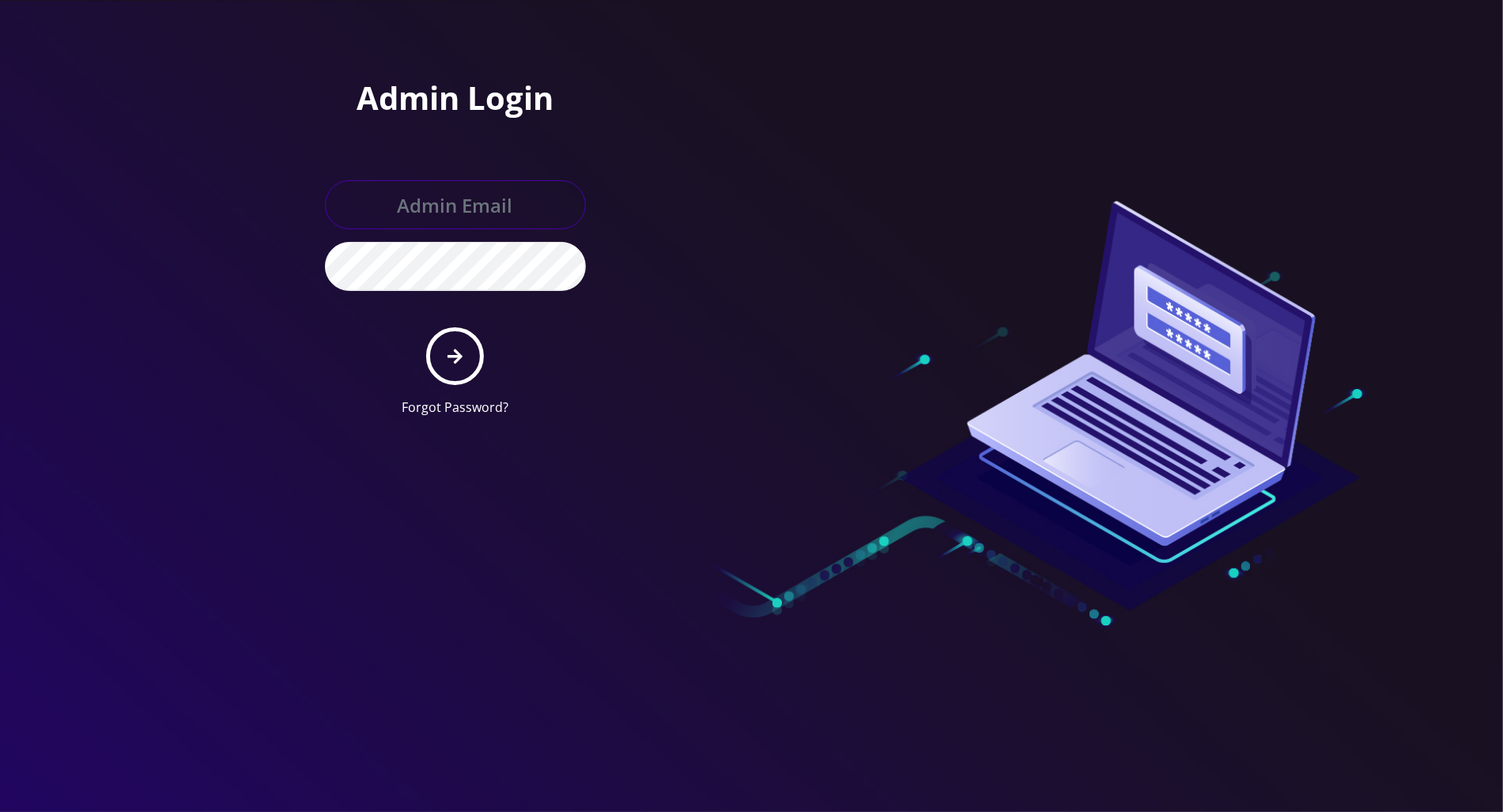
type input "[PERSON_NAME][EMAIL_ADDRESS][DOMAIN_NAME]"
click at [460, 357] on icon "submit" at bounding box center [455, 356] width 15 height 15
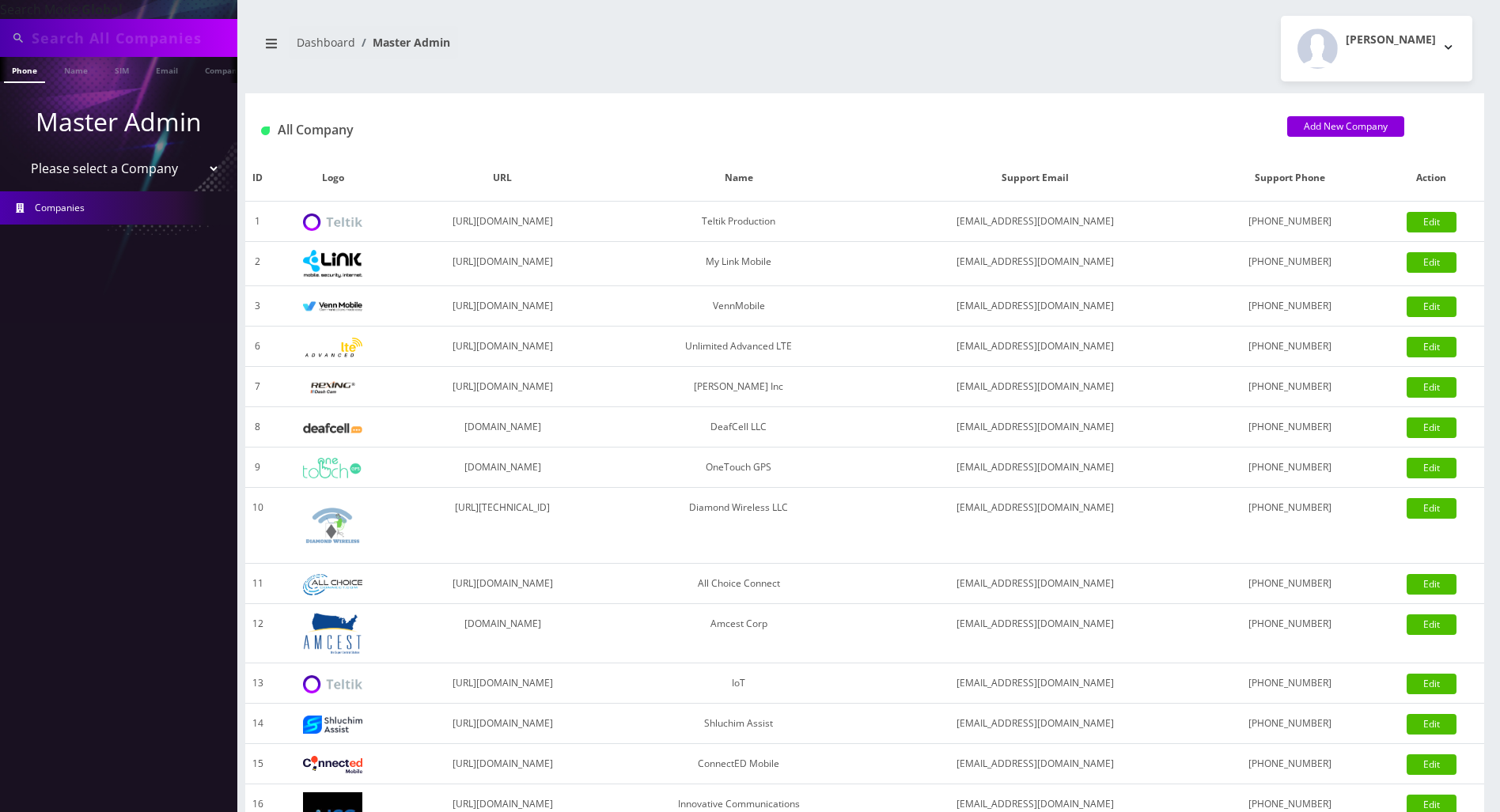
click at [185, 37] on input "text" at bounding box center [132, 38] width 202 height 30
paste input "Ayodele Ogunnusi"
type input "Ayodele Ogunnusi"
click at [75, 66] on link "Name" at bounding box center [75, 70] width 39 height 26
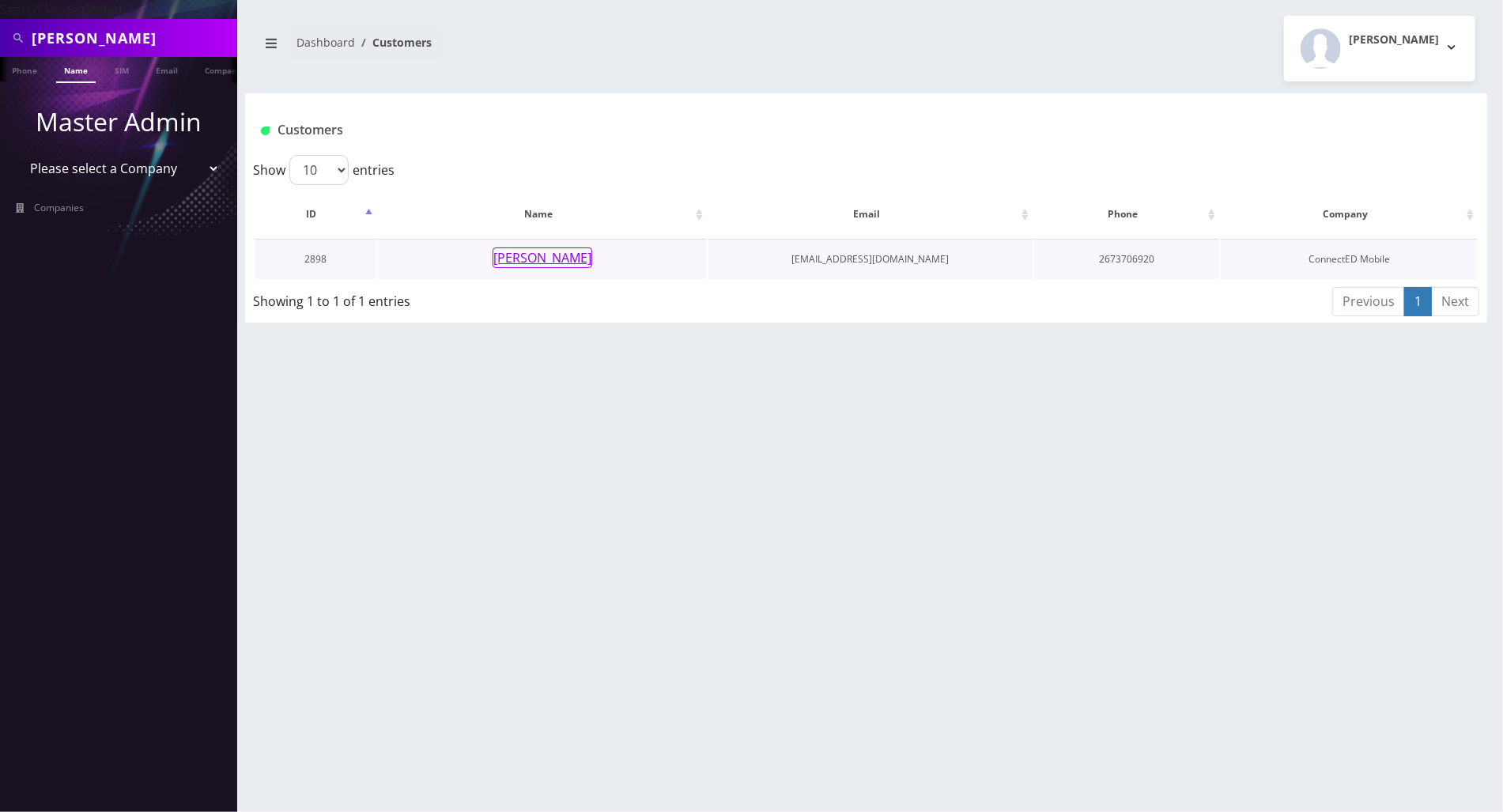
click at [575, 263] on button "Ayodele Ogunnusi" at bounding box center [542, 258] width 100 height 20
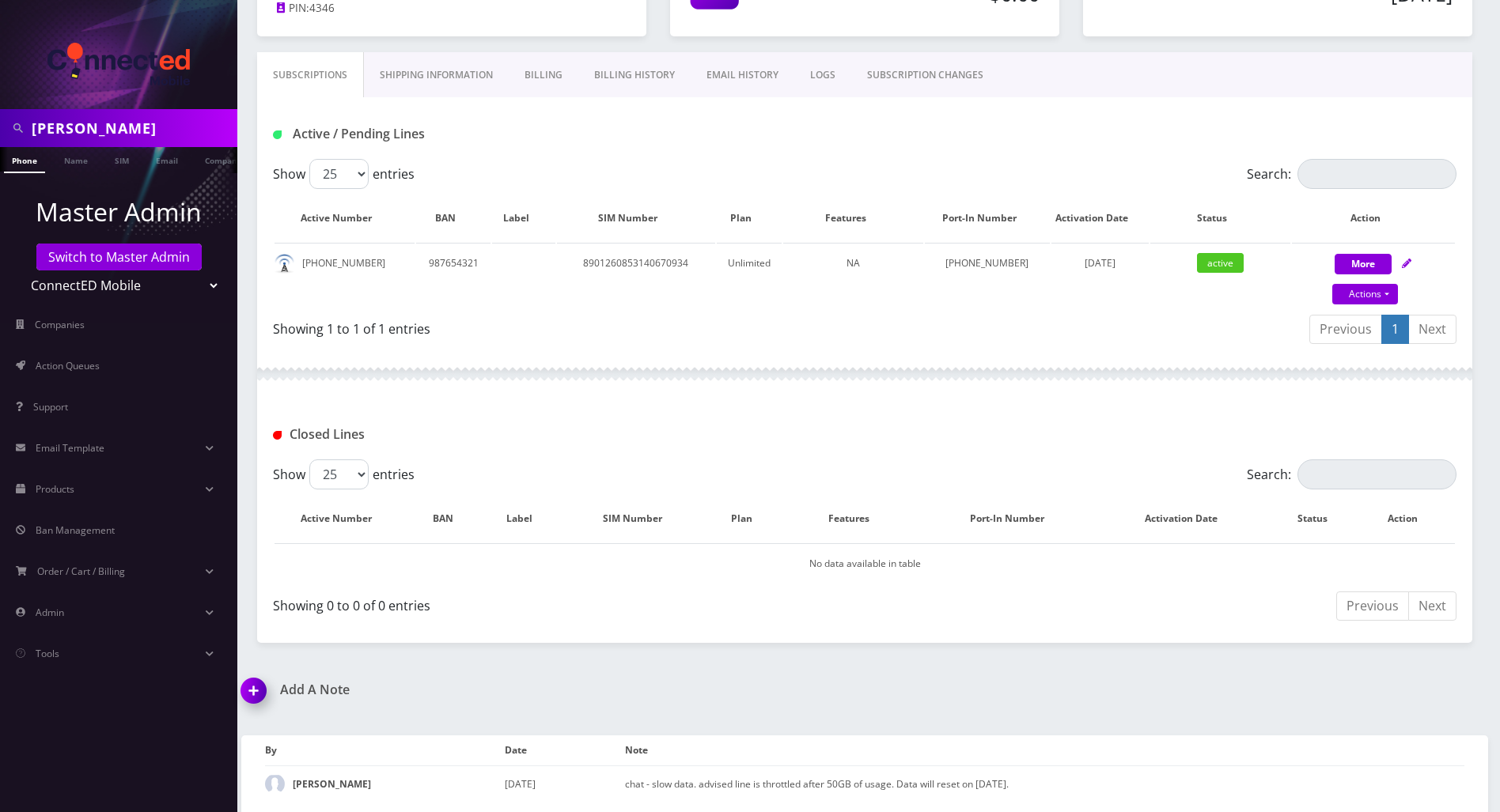
scroll to position [92, 0]
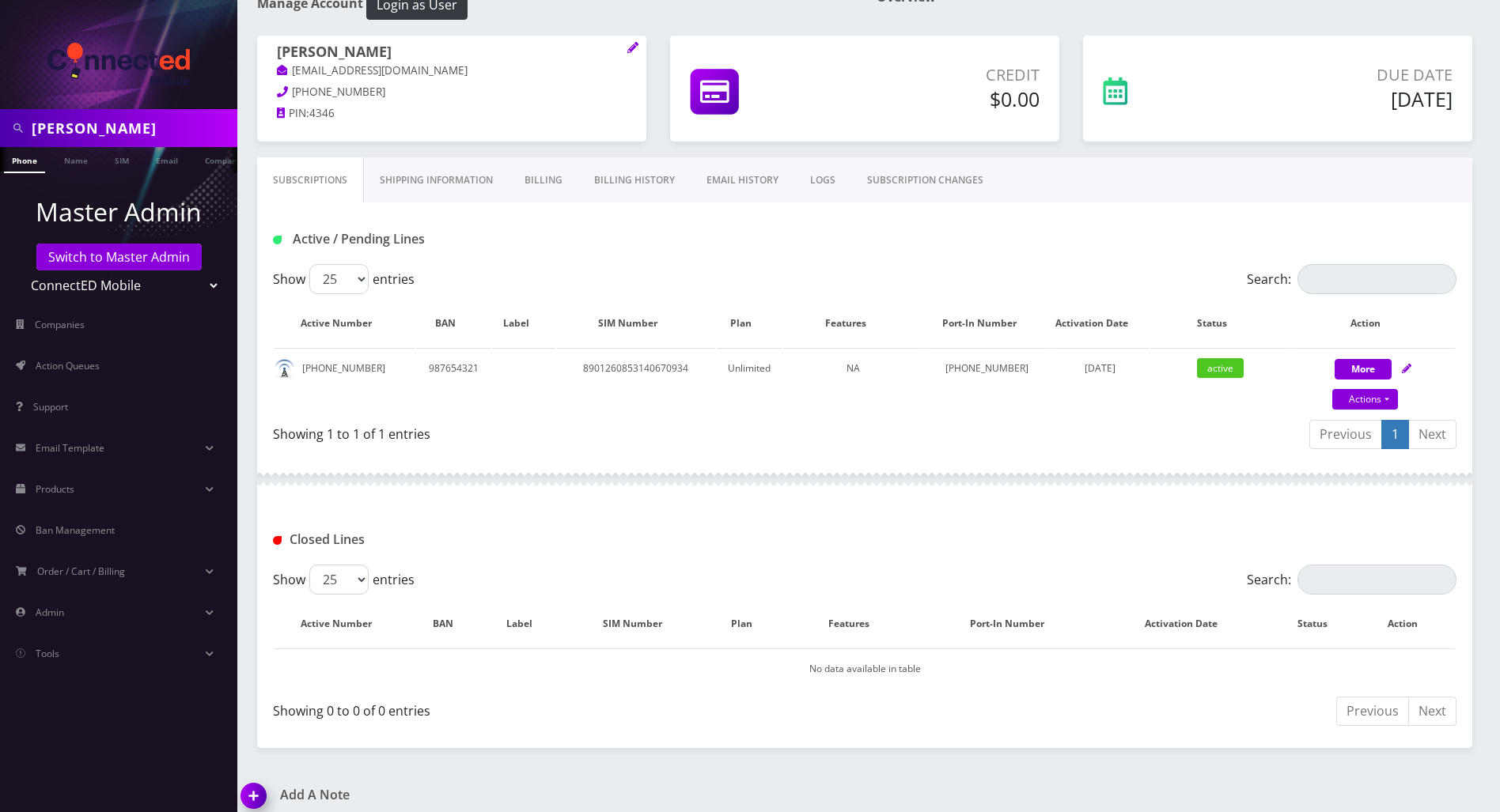
click at [453, 182] on link "Shipping Information" at bounding box center [436, 180] width 145 height 46
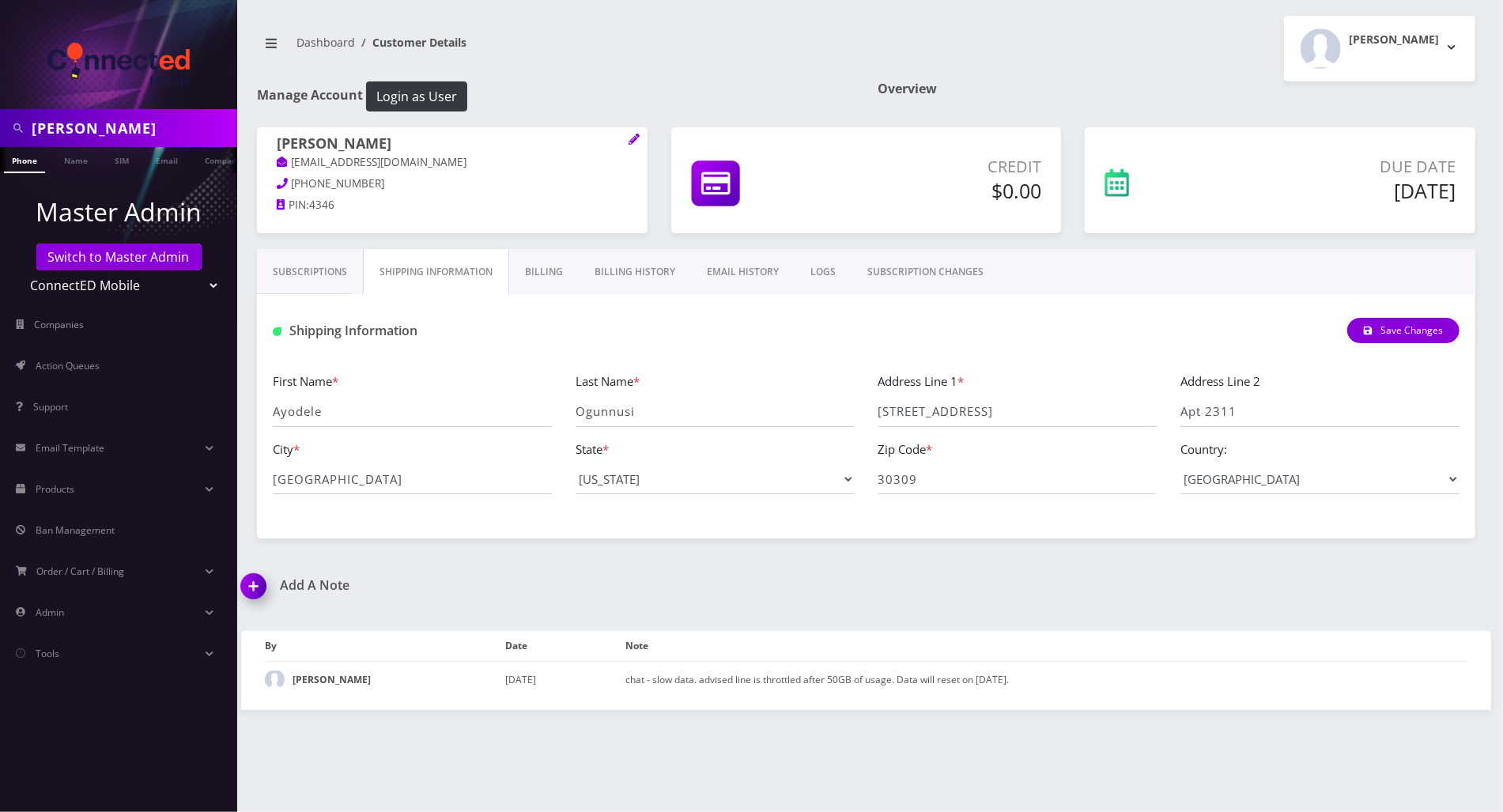
click at [530, 281] on link "Billing" at bounding box center [544, 272] width 70 height 46
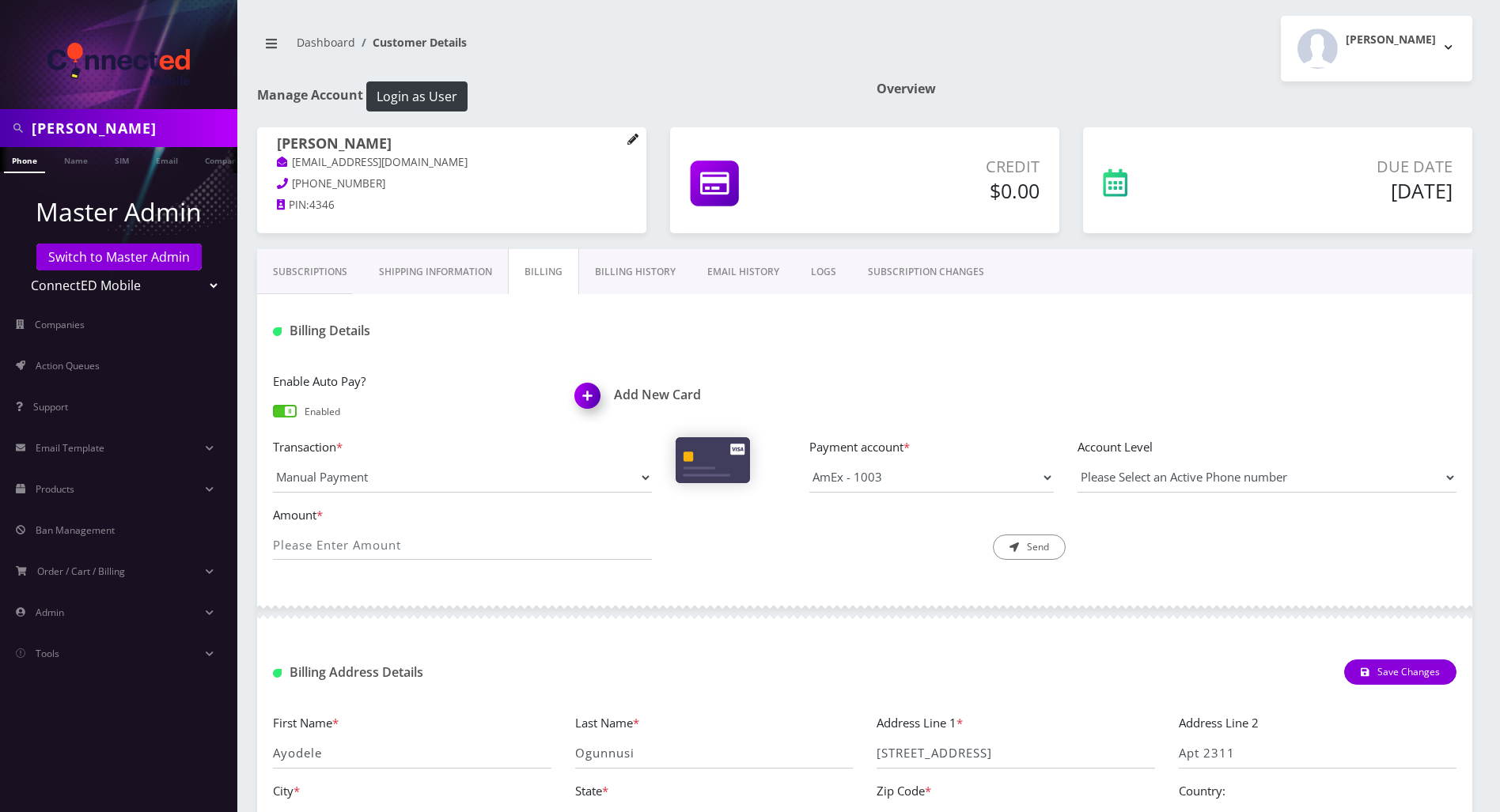
click at [630, 139] on icon at bounding box center [632, 139] width 10 height 10
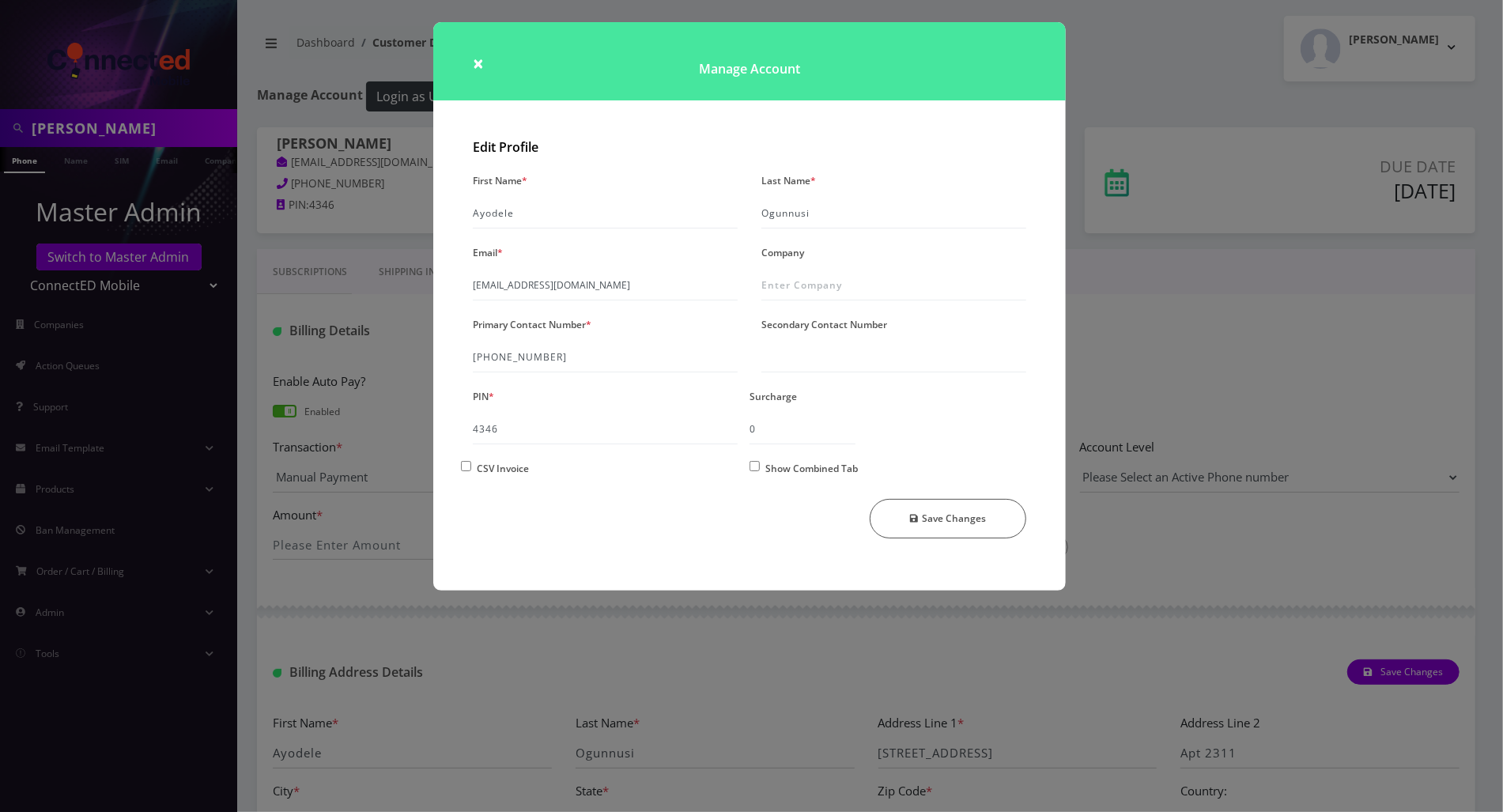
click at [1174, 353] on div "× Manage Account Edit Profile First Name * Ayodele Last Name * Ogunnusi Email *…" at bounding box center [752, 406] width 1503 height 812
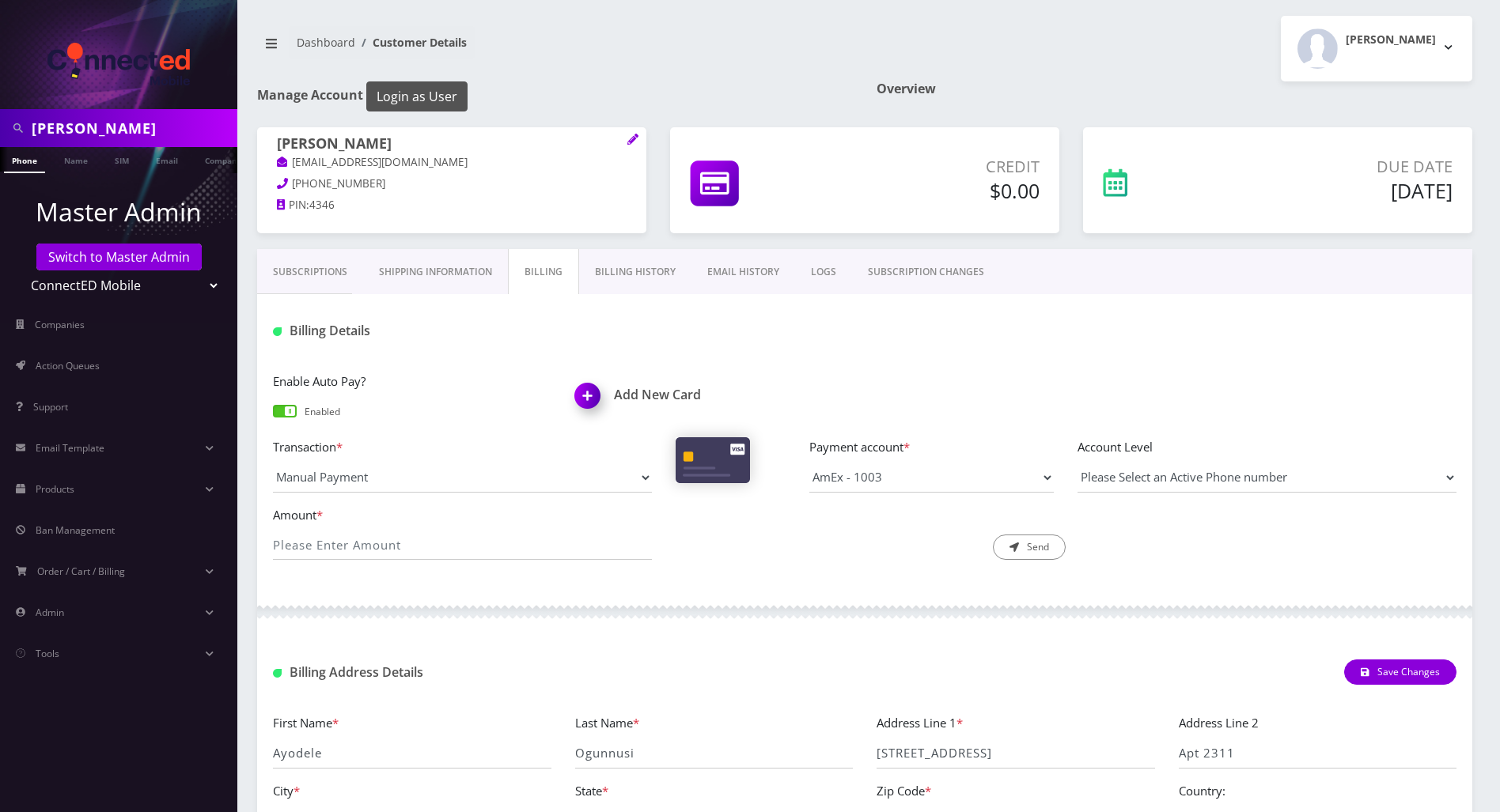
click at [420, 93] on button "Login as User" at bounding box center [417, 96] width 101 height 30
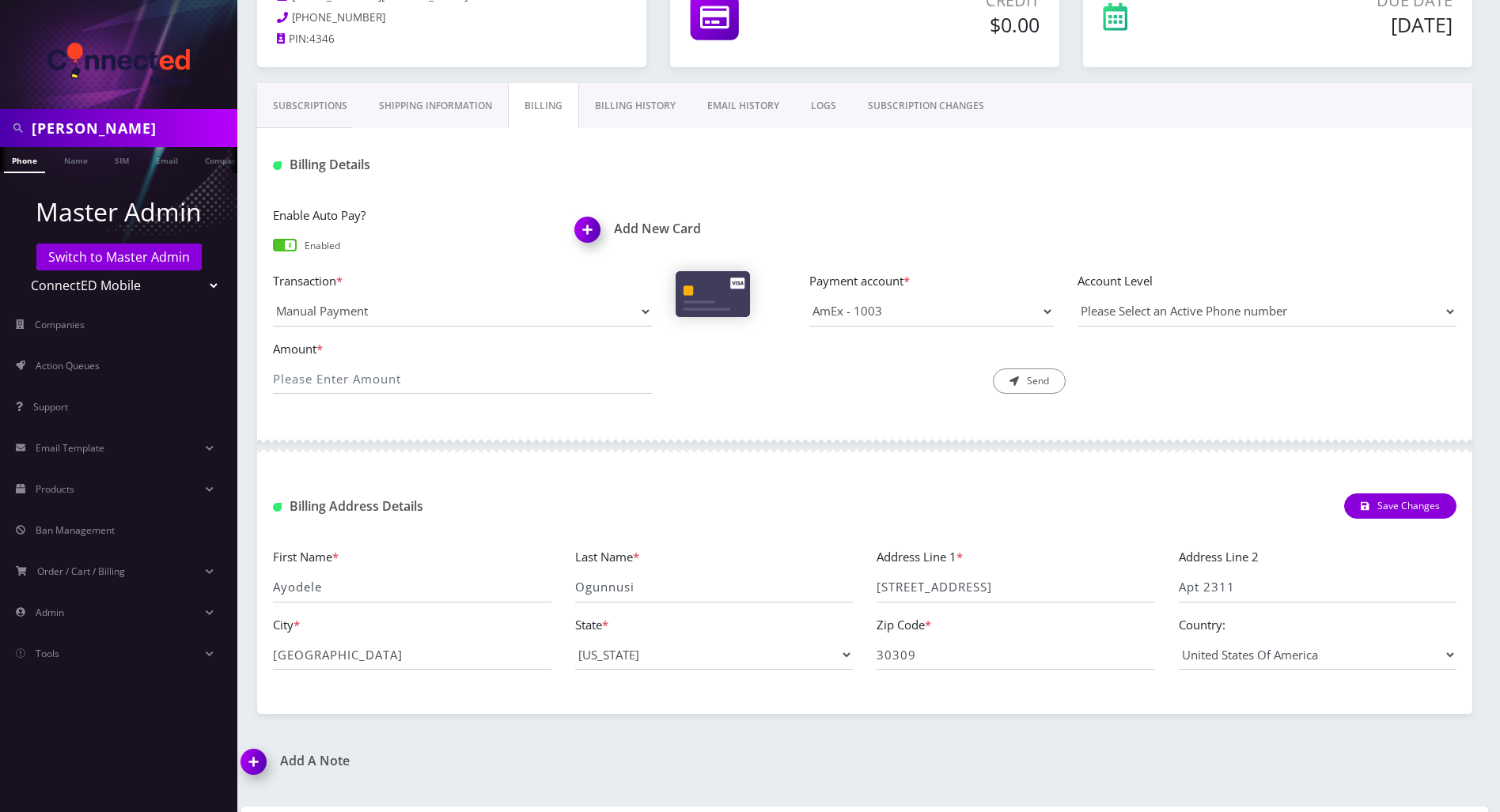
scroll to position [133, 0]
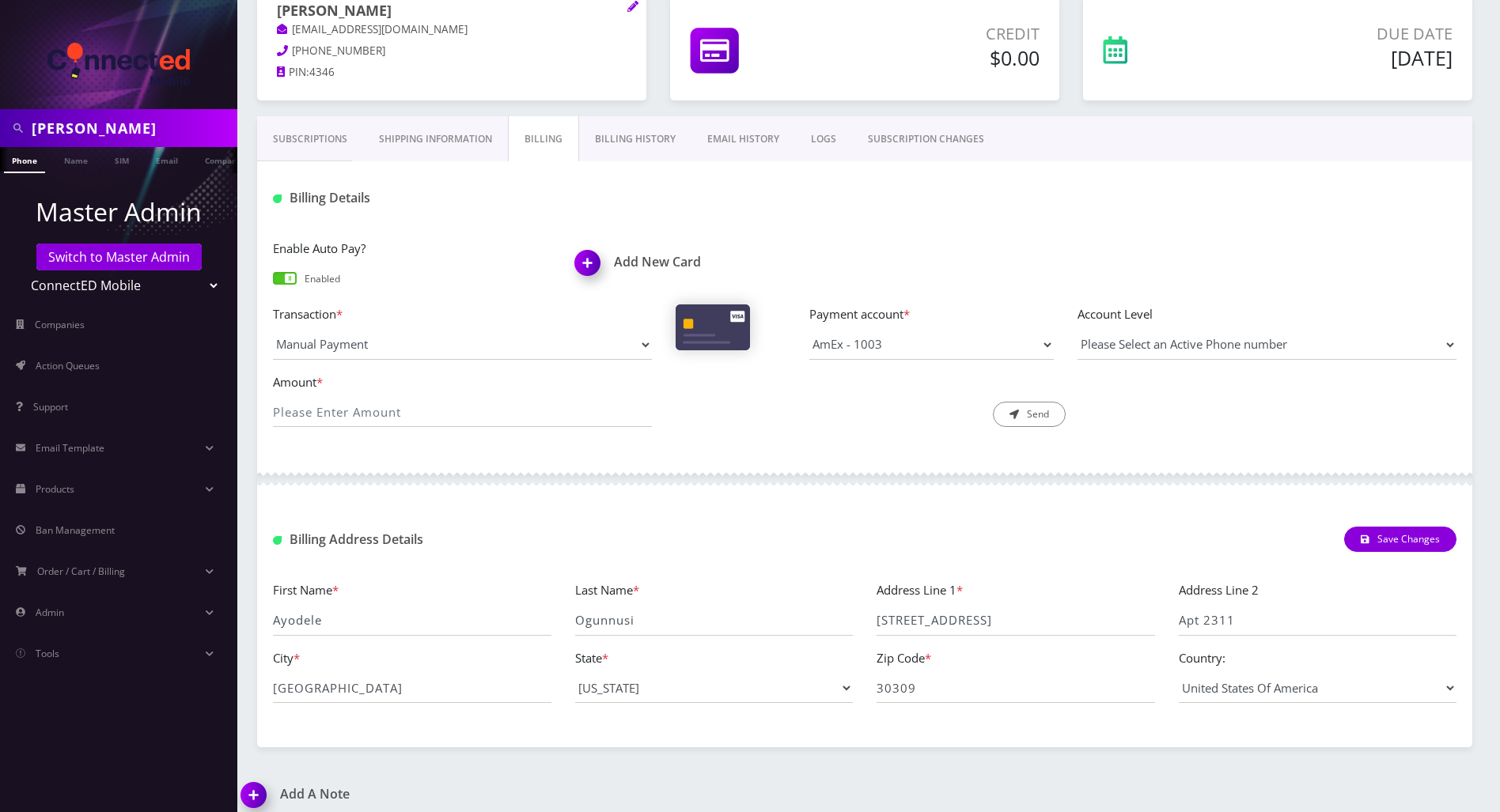
click at [451, 138] on link "Shipping Information" at bounding box center [435, 139] width 145 height 46
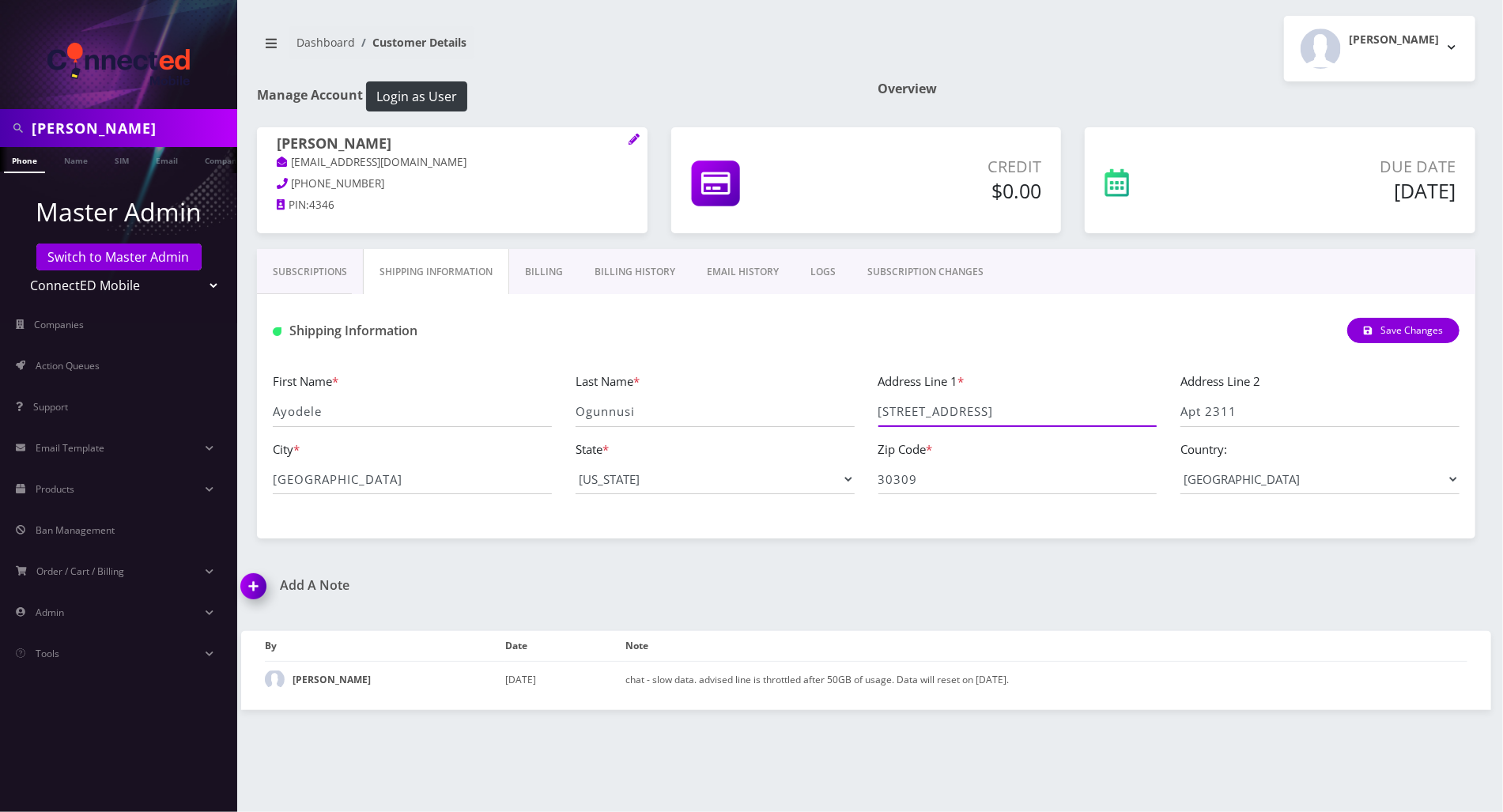
drag, startPoint x: 1028, startPoint y: 410, endPoint x: 876, endPoint y: 408, distance: 152.0
click at [876, 408] on div "Address Line 1 * 207 13th Street NE" at bounding box center [1018, 399] width 303 height 55
paste input "8 N 4th Street, Unit 2013 (West Tower), San Jose, CA 95112."
drag, startPoint x: 1033, startPoint y: 408, endPoint x: 1086, endPoint y: 413, distance: 53.2
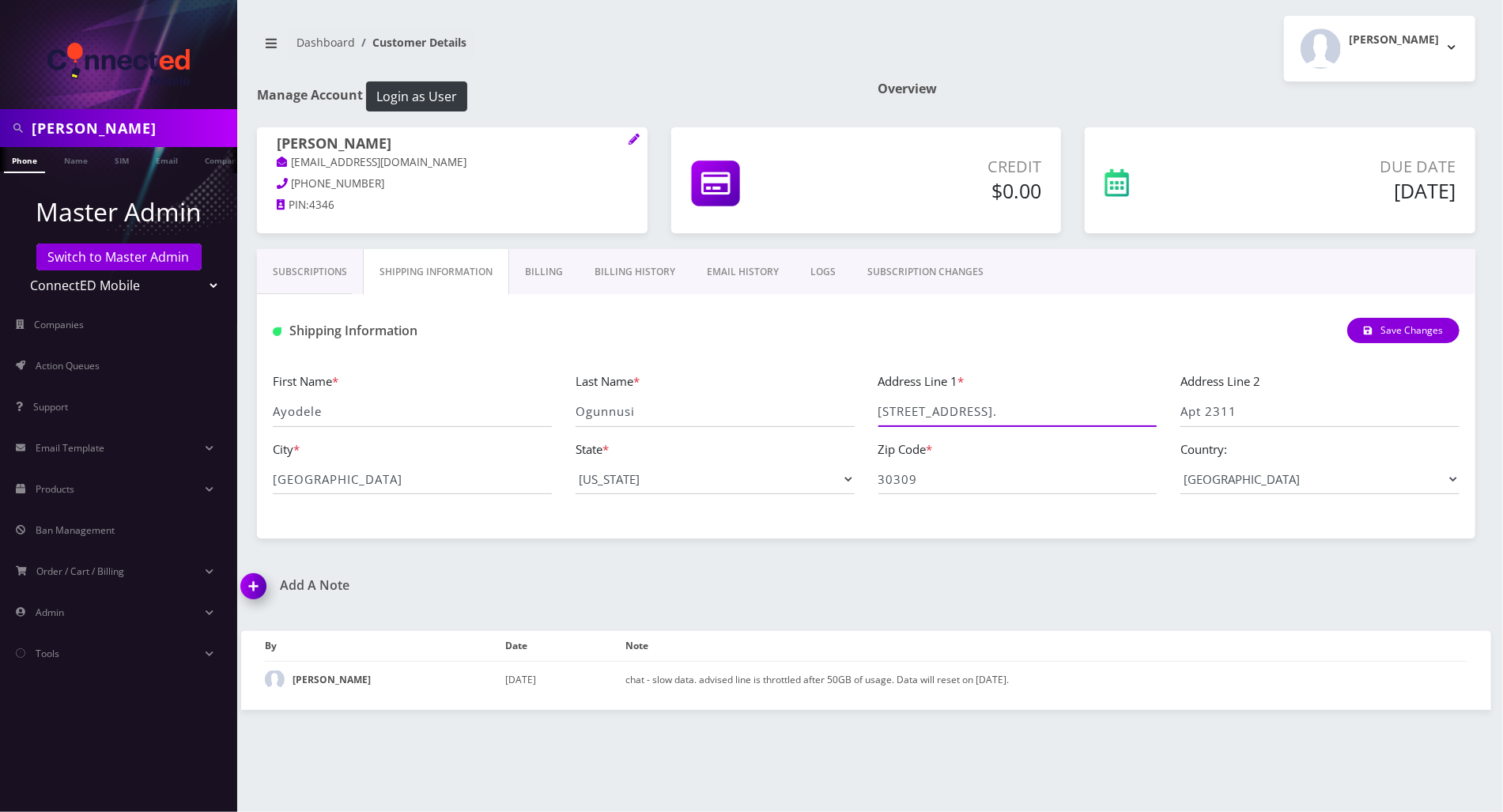
click at [1086, 413] on input "28 N 4th Street, Unit 2013 (West Tower), San Jose, CA 95112." at bounding box center [1018, 412] width 279 height 30
type input "28 N 4th Street, Unit 2013 (West Tower), San Jose, CA 95112."
drag, startPoint x: 324, startPoint y: 477, endPoint x: 235, endPoint y: 475, distance: 89.0
click at [235, 475] on div "Ayodele Ogunnusi Phone Name SIM Email Company Customer Master Admin Switch to M…" at bounding box center [752, 406] width 1503 height 812
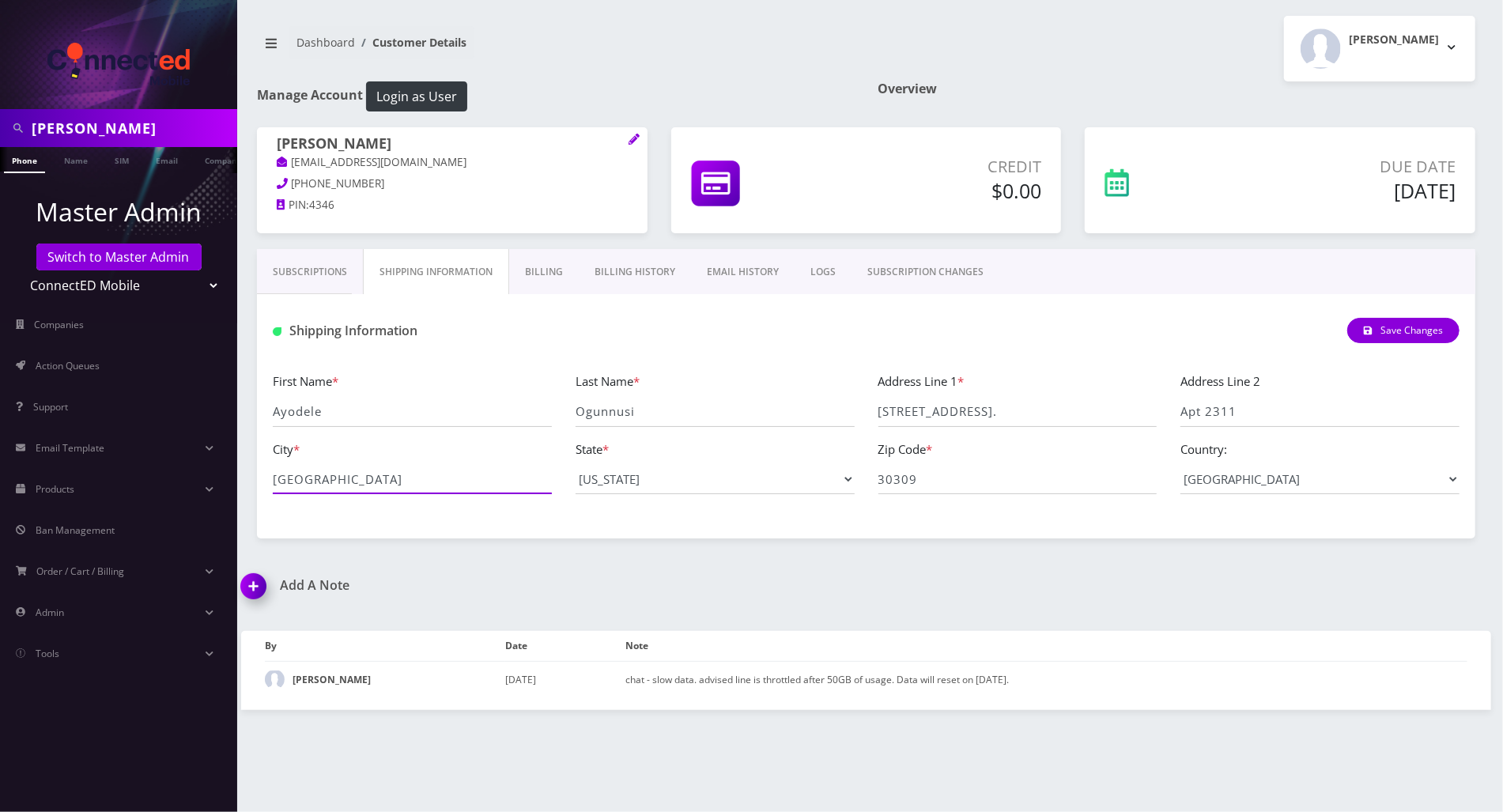
paste input "San Jose"
type input "San Jose"
click at [847, 479] on select "--- Please Select --- District of Columbia Alabama Alaska Arizona Arkansas Cali…" at bounding box center [715, 479] width 279 height 30
select select "CA"
click at [575, 464] on select "--- Please Select --- District of Columbia Alabama Alaska Arizona Arkansas Cali…" at bounding box center [715, 479] width 279 height 30
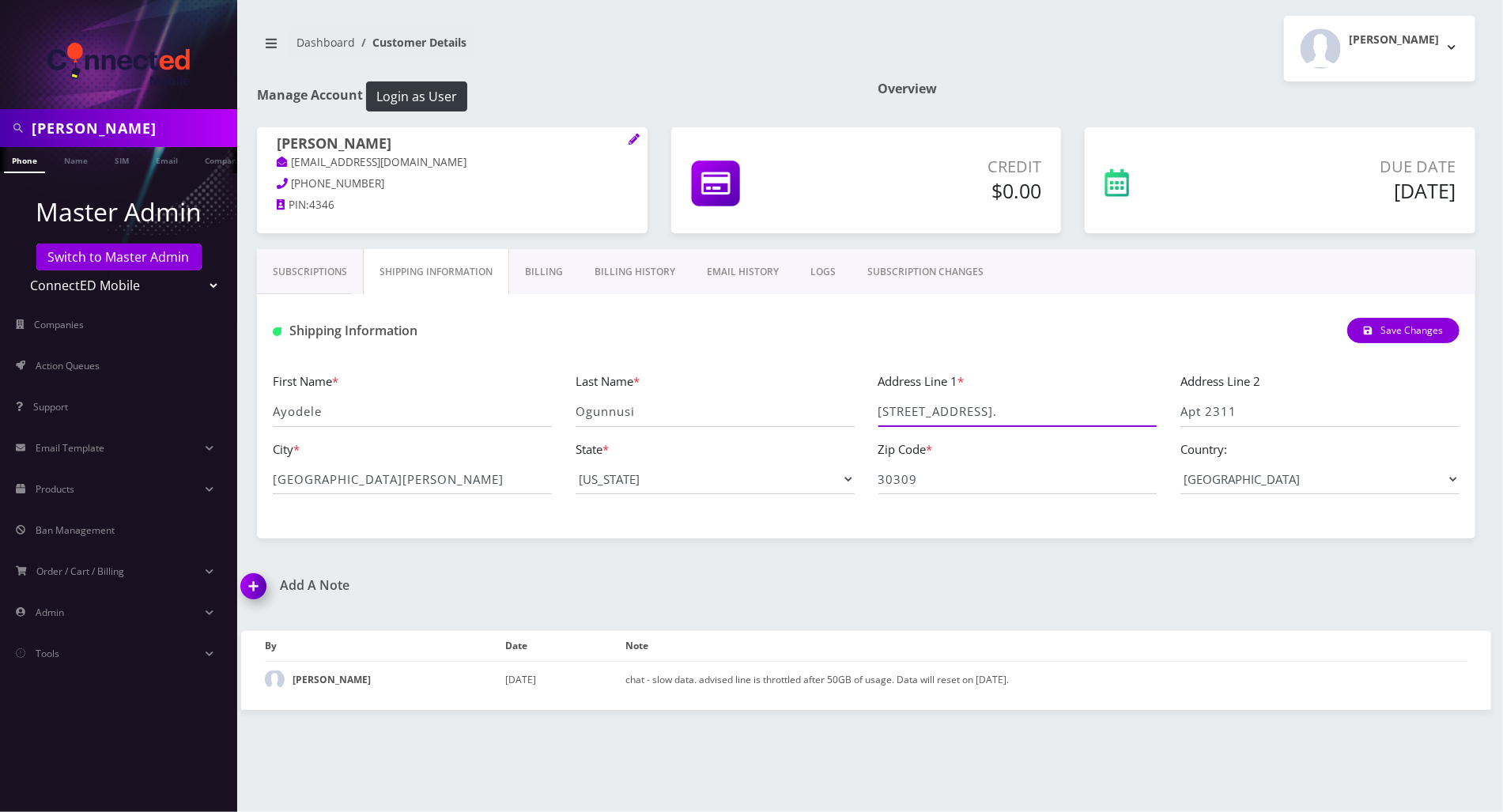
drag, startPoint x: 980, startPoint y: 409, endPoint x: 1126, endPoint y: 413, distance: 146.1
click at [1126, 413] on input "28 N 4th Street, Unit 2013 (West Tower), San Jose, CA 95112." at bounding box center [1018, 412] width 279 height 30
type input "28 N 4th Street, , San Jose, CA 95112."
drag, startPoint x: 1266, startPoint y: 411, endPoint x: 1179, endPoint y: 410, distance: 87.0
click at [1179, 410] on div "Address Line 2 Apt 2311" at bounding box center [1319, 399] width 303 height 55
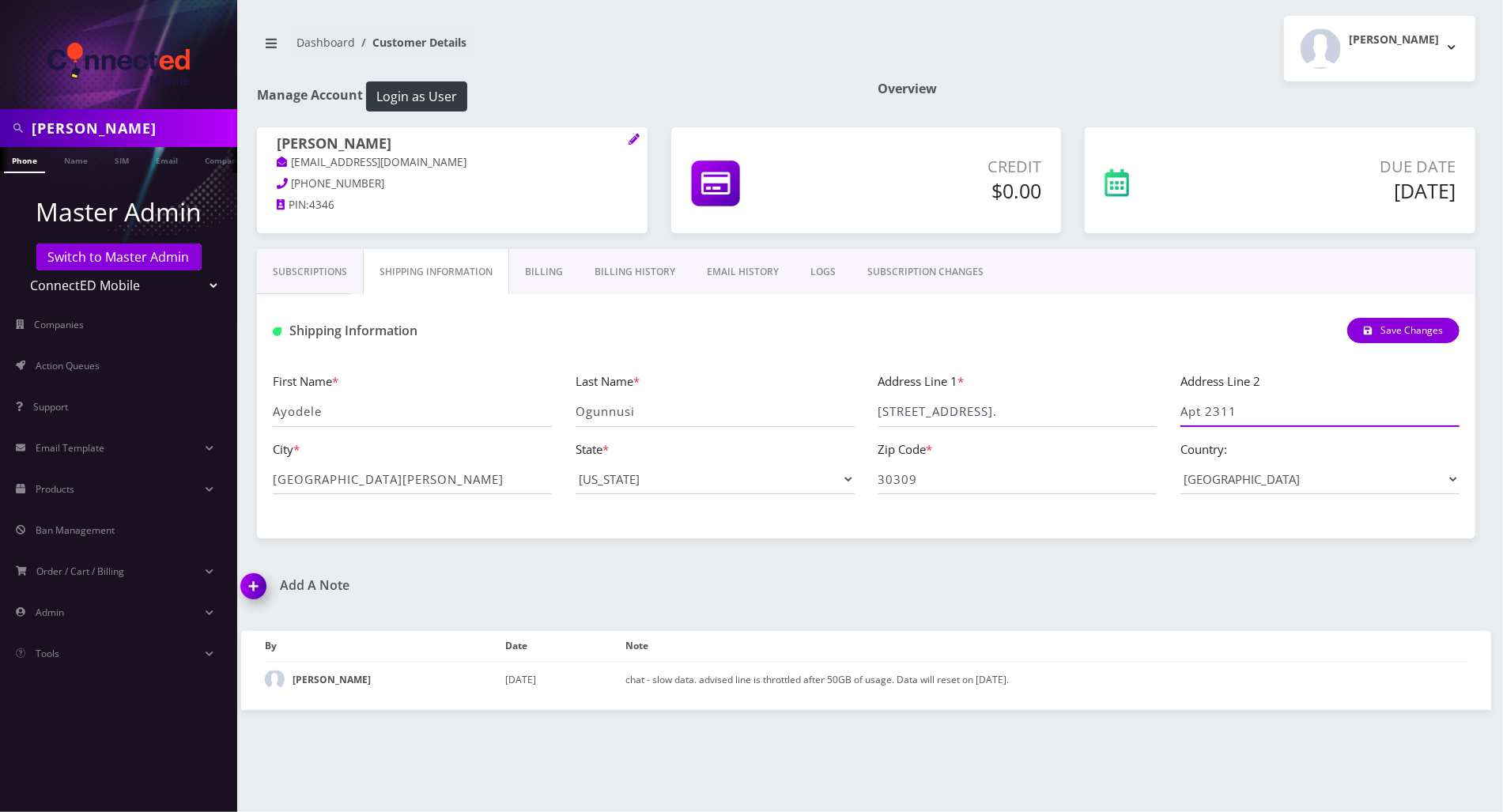
paste input "Unit 2013 (West Tower)"
type input "Unit 2013 (West Tower)"
drag, startPoint x: 1068, startPoint y: 408, endPoint x: 992, endPoint y: 407, distance: 76.0
click at [992, 407] on input "28 N 4th Street, , San Jose, CA 95112." at bounding box center [1018, 412] width 279 height 30
click at [1027, 413] on input "28 N 4th Street95112." at bounding box center [1018, 412] width 279 height 30
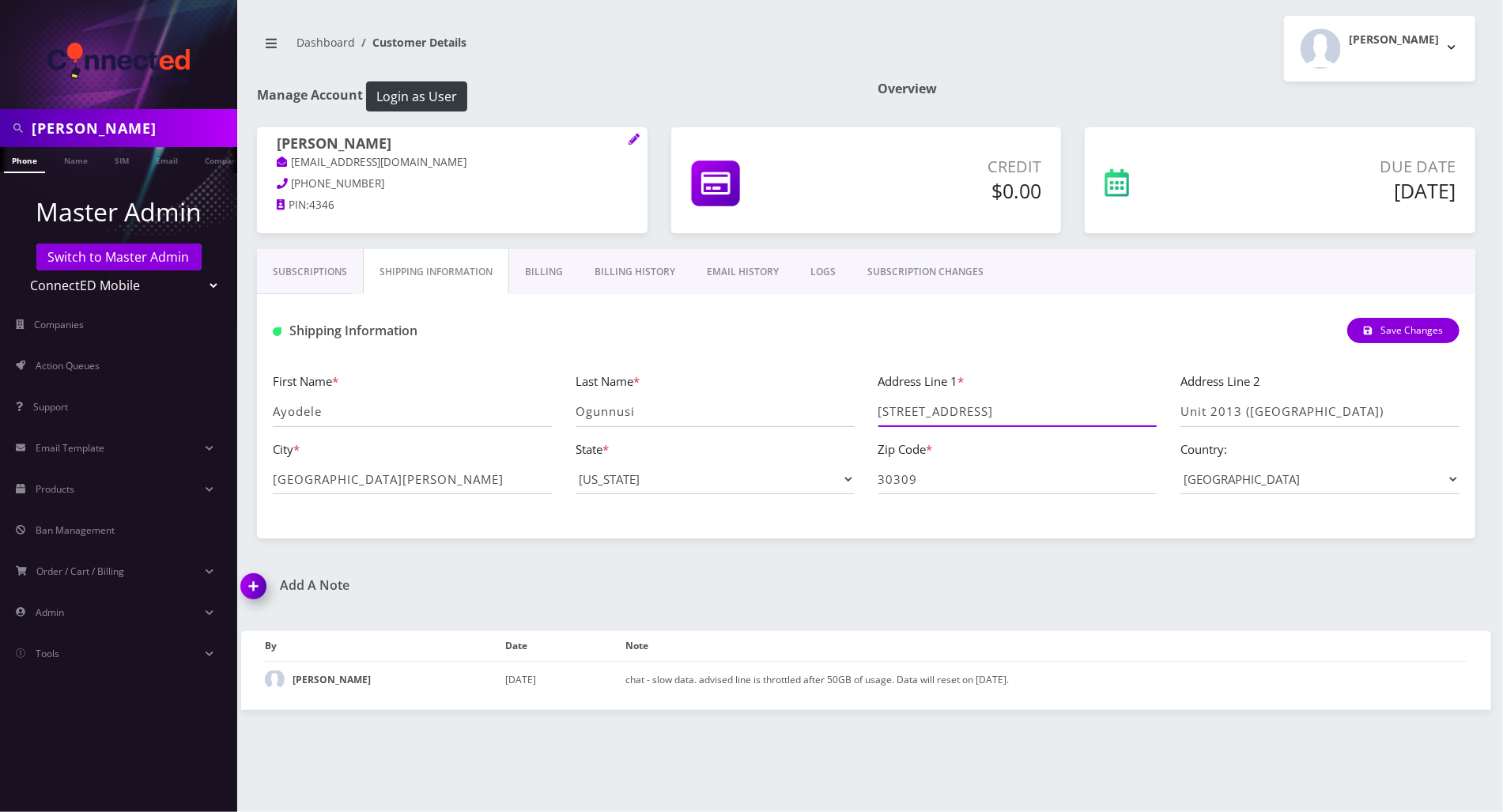
drag, startPoint x: 1009, startPoint y: 411, endPoint x: 974, endPoint y: 411, distance: 35.0
click at [974, 411] on input "28 N 4th Street95112" at bounding box center [1018, 412] width 279 height 30
type input "28 N 4th Street"
click at [1020, 477] on input "30309" at bounding box center [1018, 479] width 279 height 30
drag, startPoint x: 976, startPoint y: 488, endPoint x: 860, endPoint y: 484, distance: 116.1
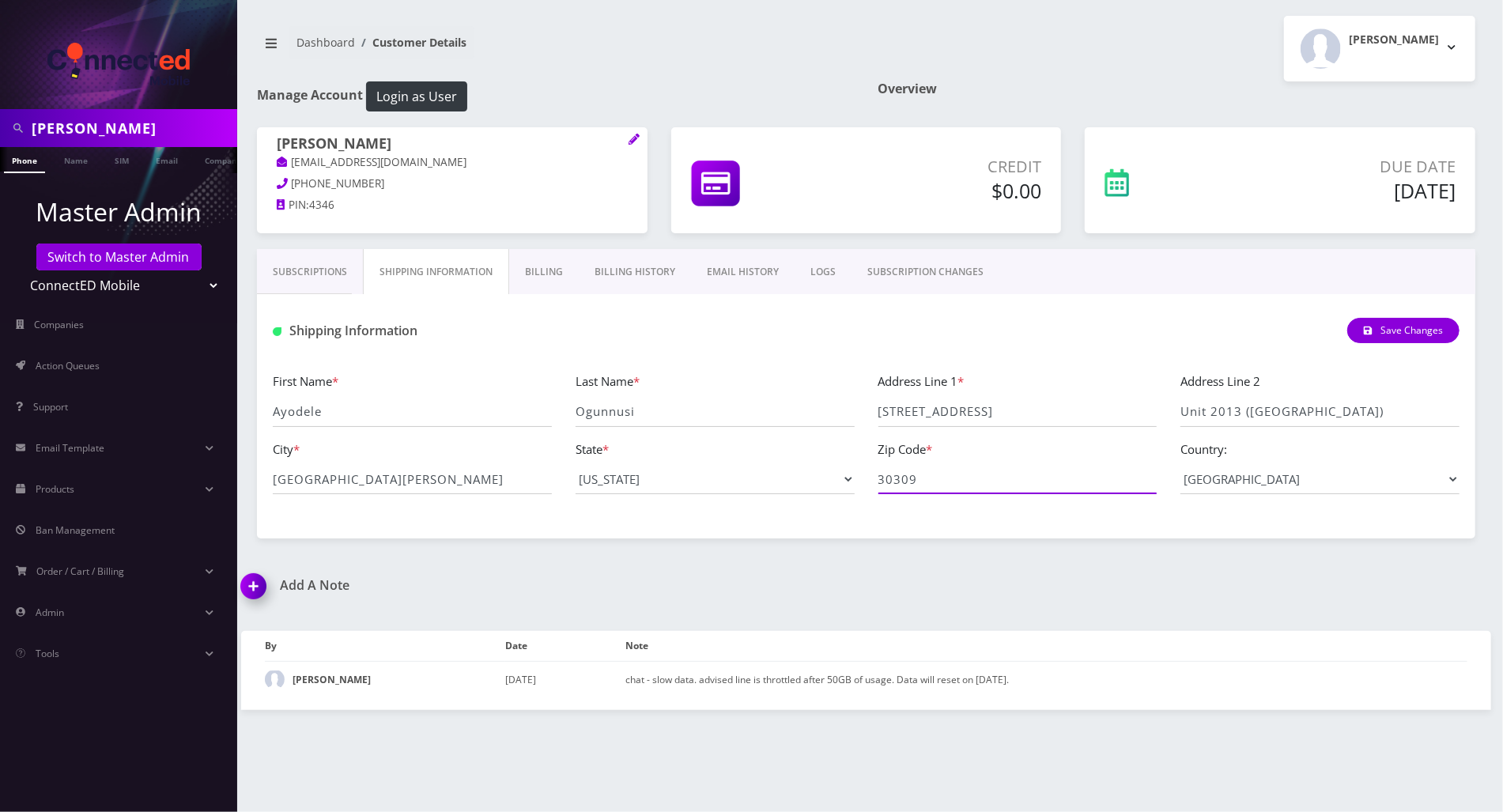
click at [860, 484] on div "First Name * Ayodele Last Name * Ogunnusi Address Line 1 * 28 N 4th Street Addr…" at bounding box center [865, 439] width 1210 height 135
paste input "95112"
type input "95112"
click at [1400, 334] on button "Save Changes" at bounding box center [1403, 330] width 112 height 26
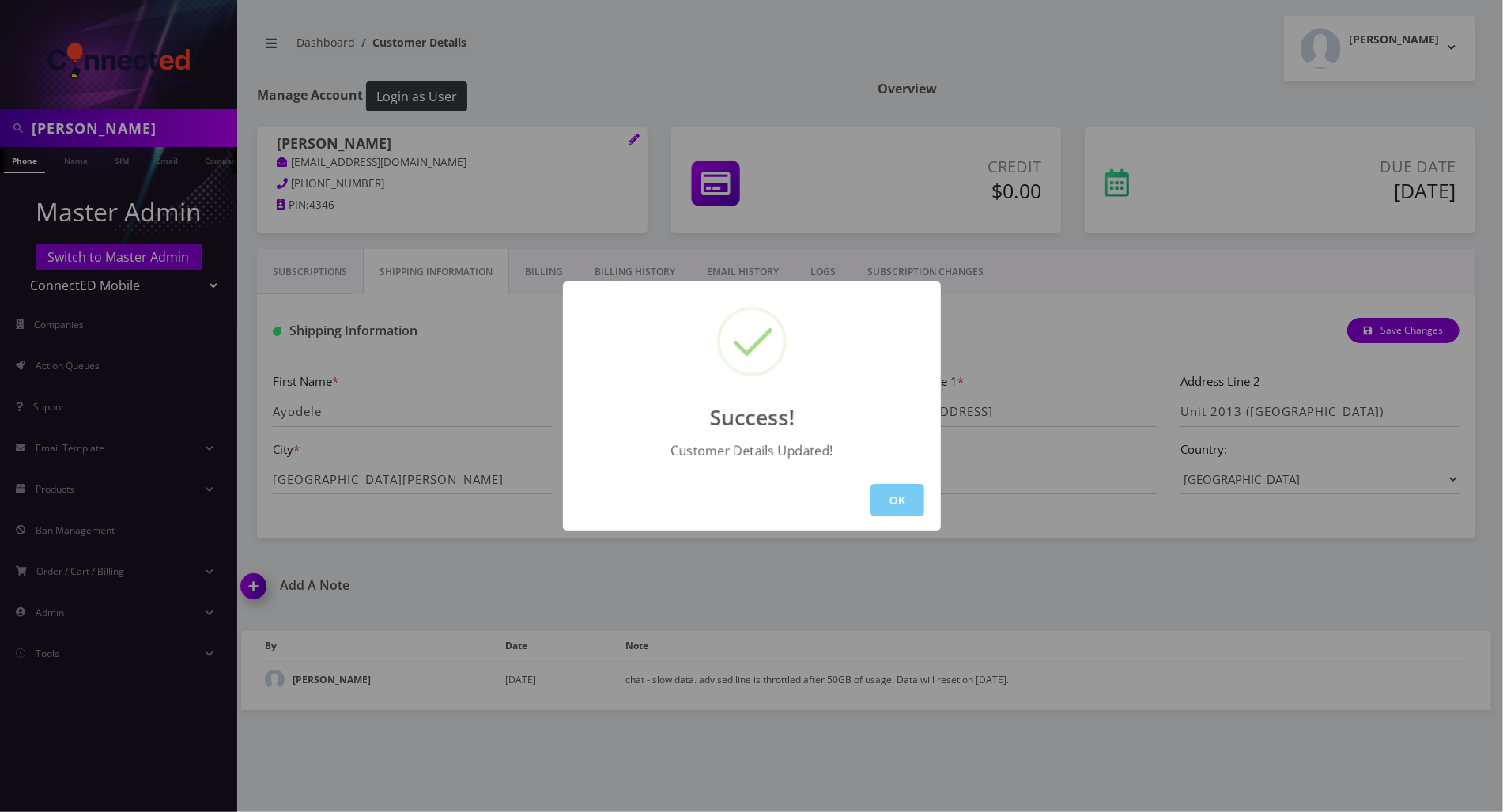
click at [903, 495] on button "OK" at bounding box center [897, 499] width 54 height 32
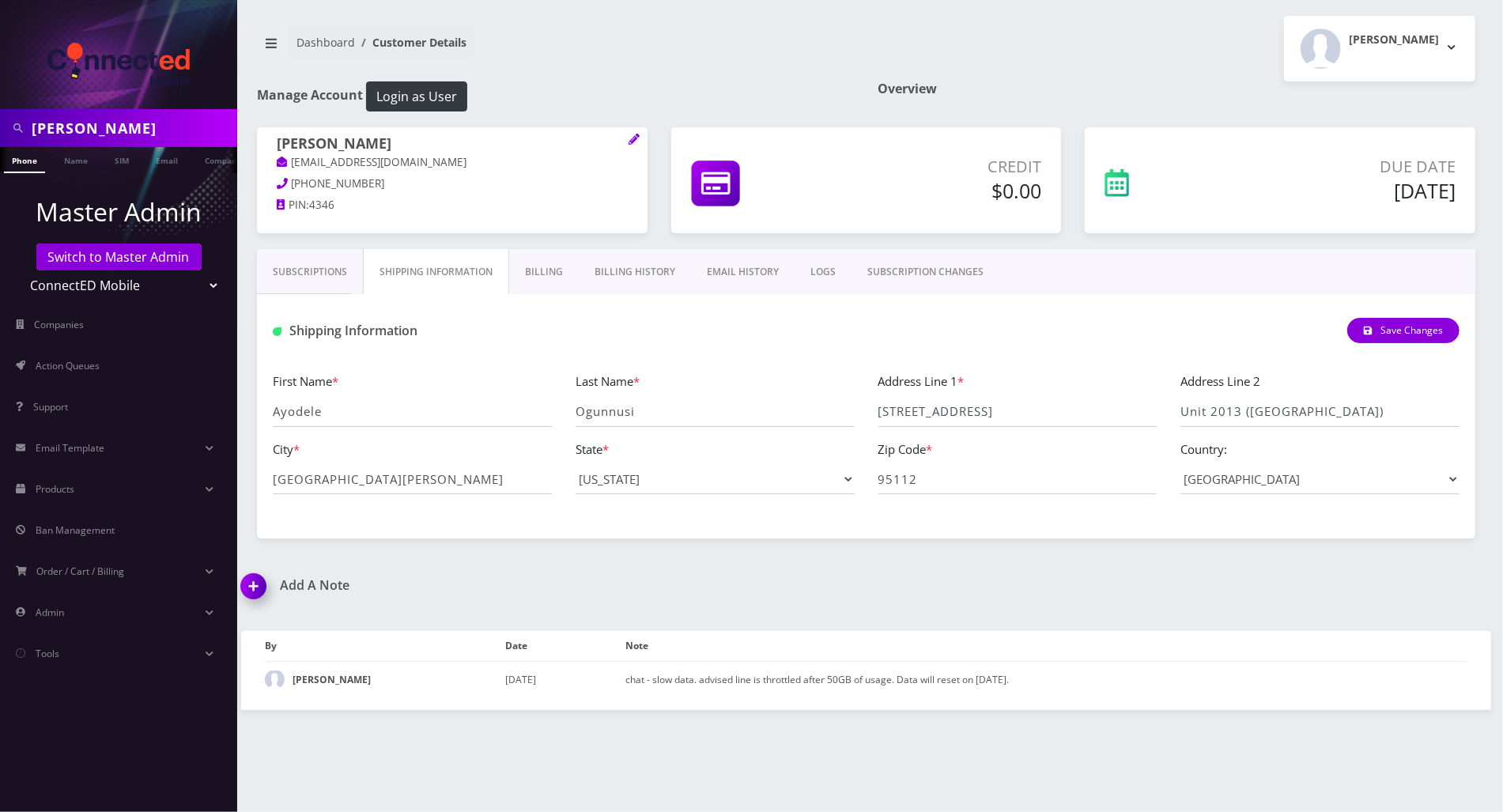
click at [958, 790] on div "Ayodele Ogunnusi Phone Name SIM Email Company Customer Dashboard Customer Detai…" at bounding box center [866, 406] width 1274 height 812
click at [1486, 462] on div "Subscriptions Shipping Information Billing Billing History EMAIL HISTORY LOGS S…" at bounding box center [866, 393] width 1242 height 289
click at [246, 571] on img at bounding box center [256, 591] width 47 height 47
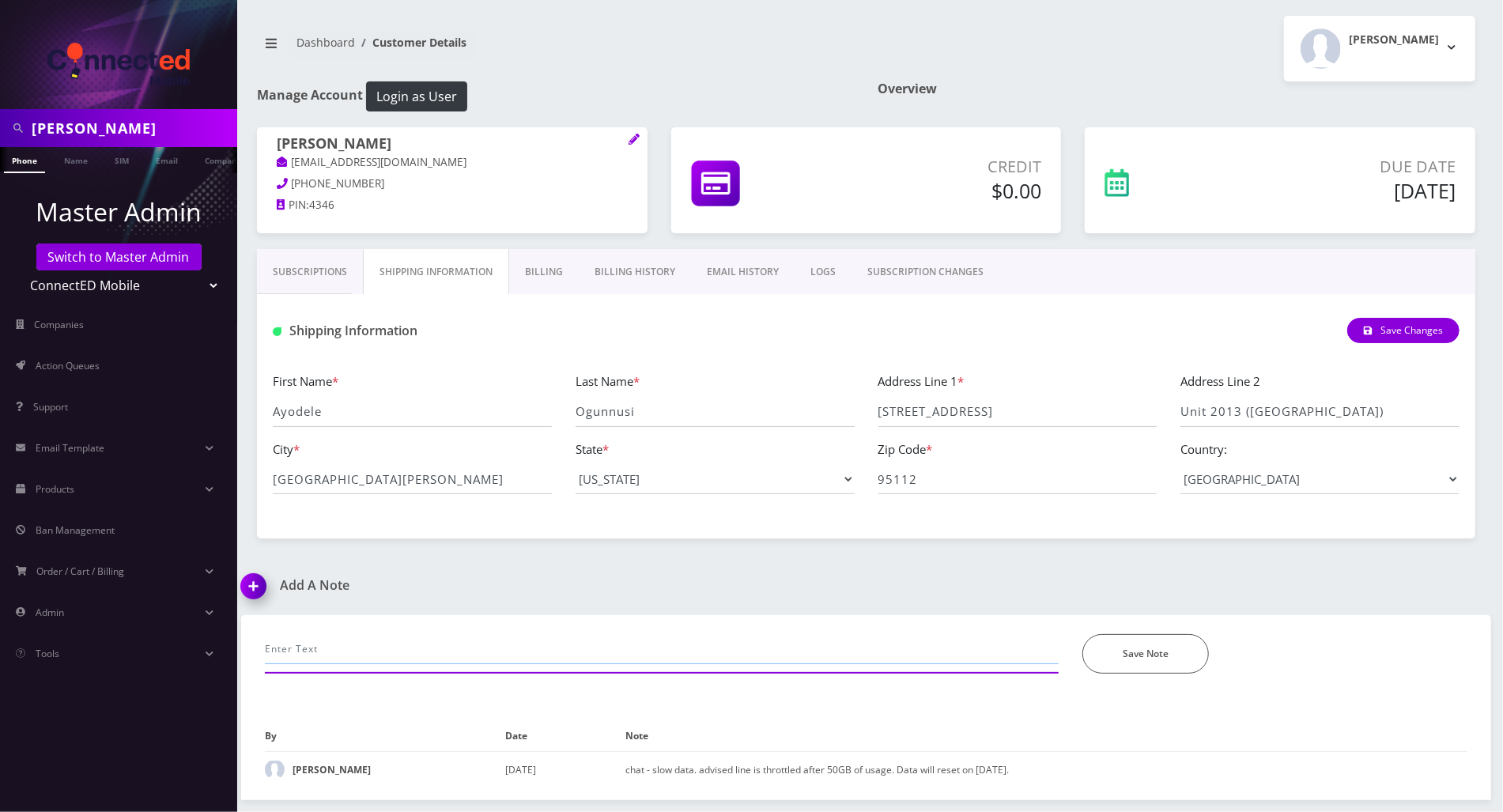
click at [457, 642] on input "text" at bounding box center [662, 649] width 794 height 30
paste input "I recently moved from Atlanta to California. My new address is - 28 N 4th Stree…"
type input "emailed: I recently moved from Atlanta to California. My new address is - 28 N …"
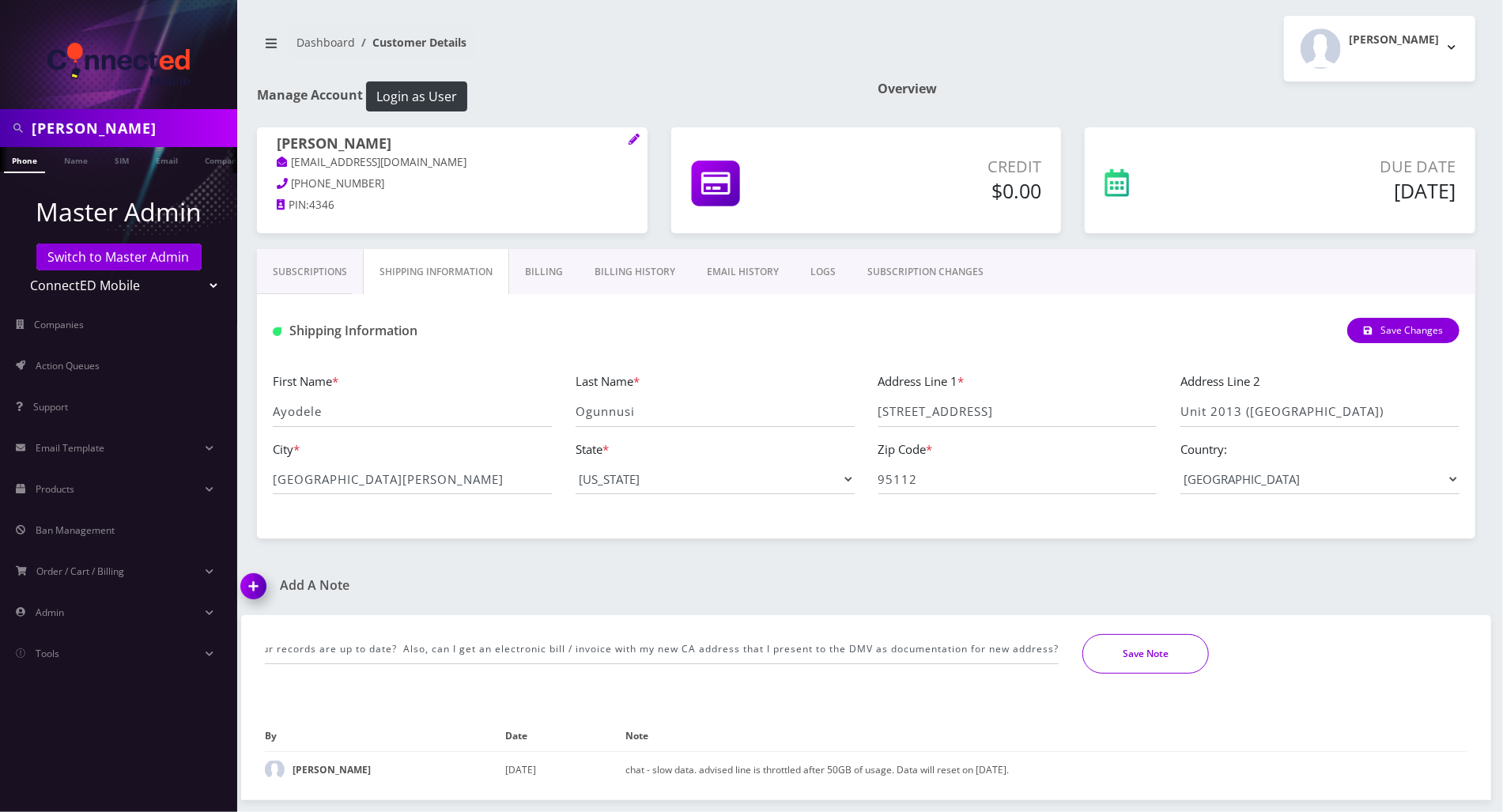
scroll to position [0, 0]
click at [1128, 654] on button "Save Note" at bounding box center [1146, 653] width 127 height 39
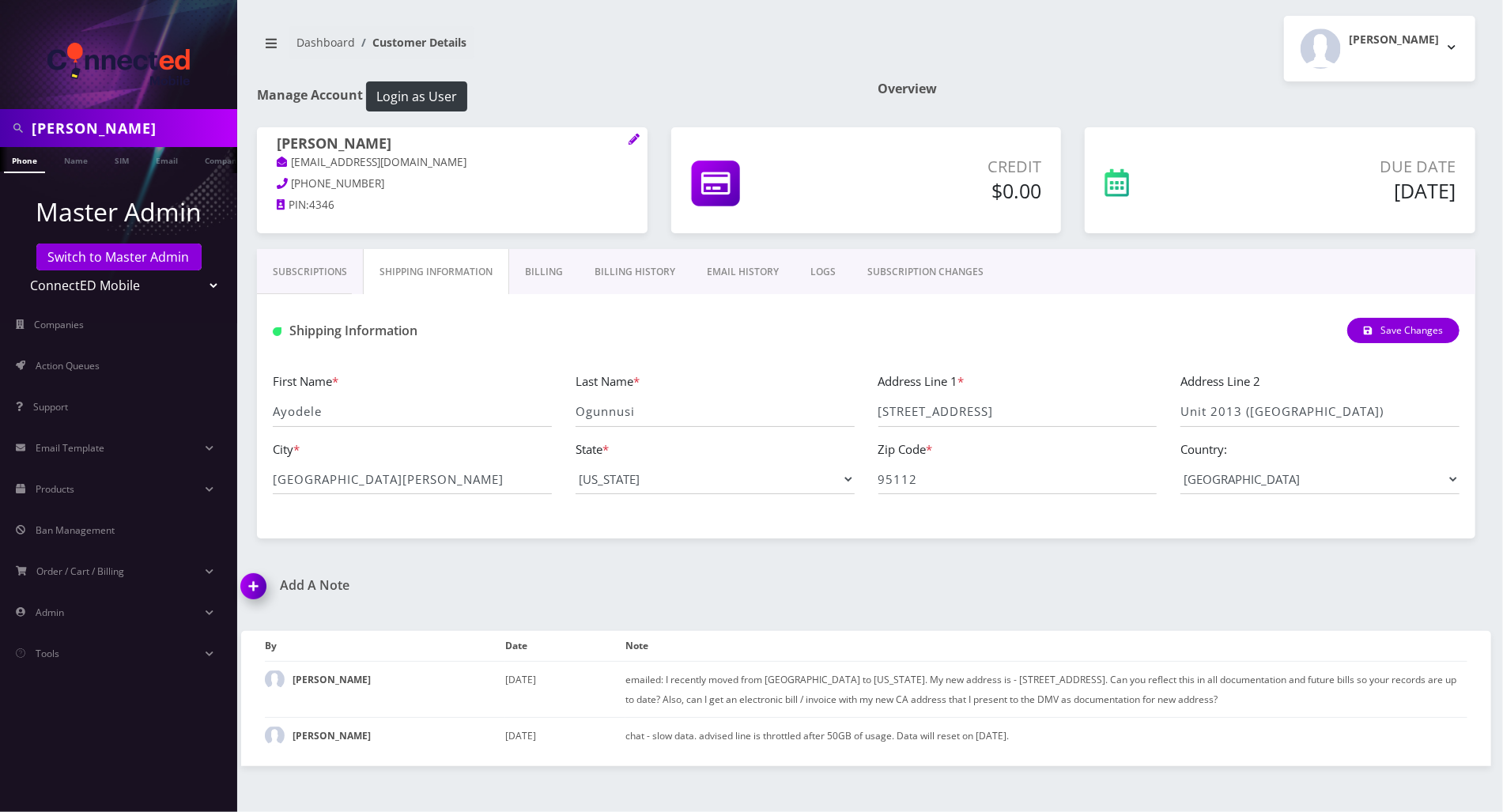
click at [1453, 566] on div "Ayodele Ogunnusi Phone Name SIM Email Company Customer Dashboard Customer Detai…" at bounding box center [866, 406] width 1274 height 812
drag, startPoint x: 451, startPoint y: 144, endPoint x: 249, endPoint y: 128, distance: 202.6
click at [249, 128] on div "Ayodele Ogunnusi atogunnusi@yahoo.com 267-370-6920 PIN: 4346" at bounding box center [451, 177] width 414 height 99
copy h1 "Ayodele Ogunnusi"
click at [1414, 571] on div "Ayodele Ogunnusi Phone Name SIM Email Company Customer Dashboard Customer Detai…" at bounding box center [866, 406] width 1274 height 812
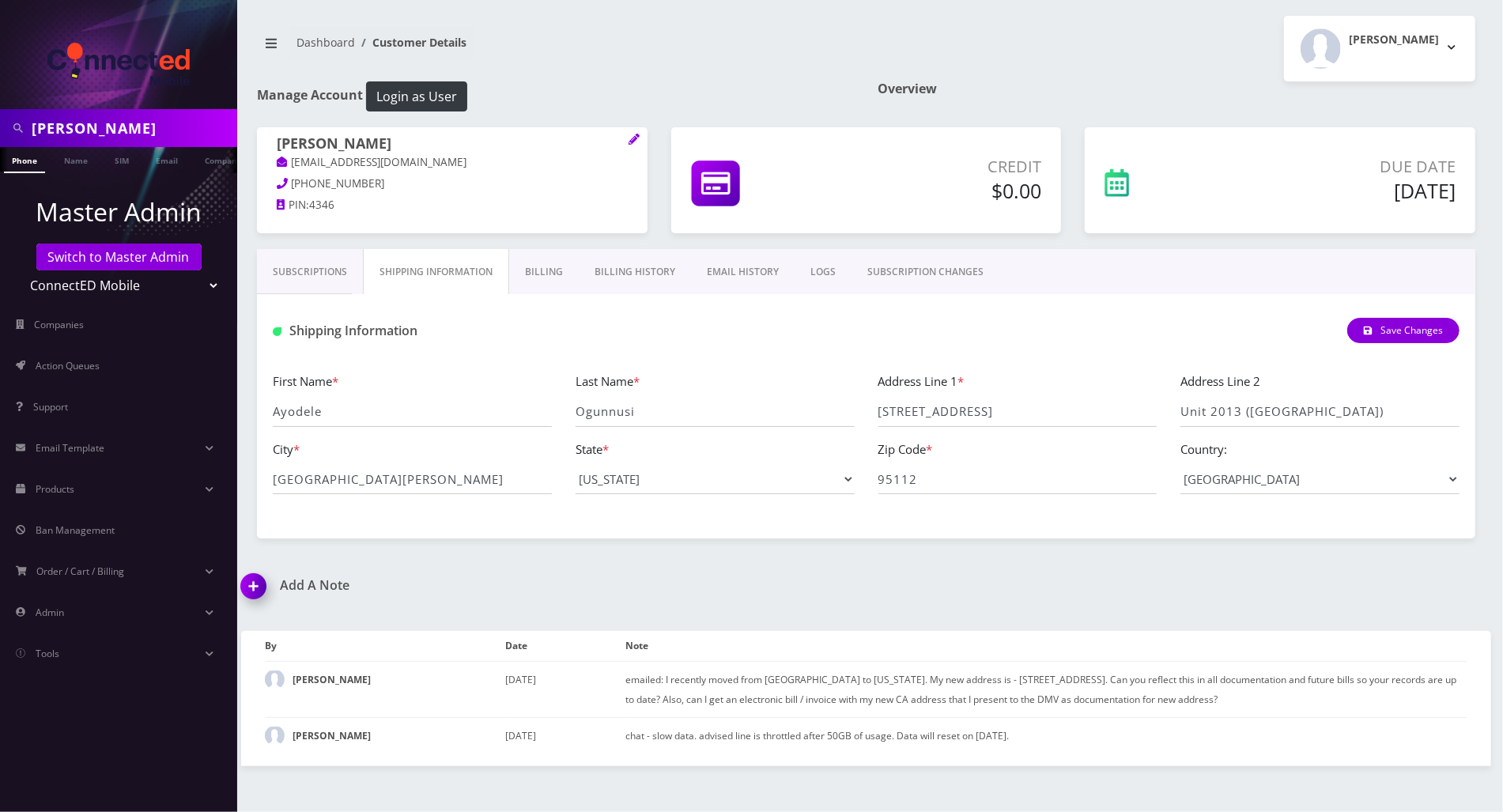
click at [250, 580] on img at bounding box center [256, 591] width 47 height 47
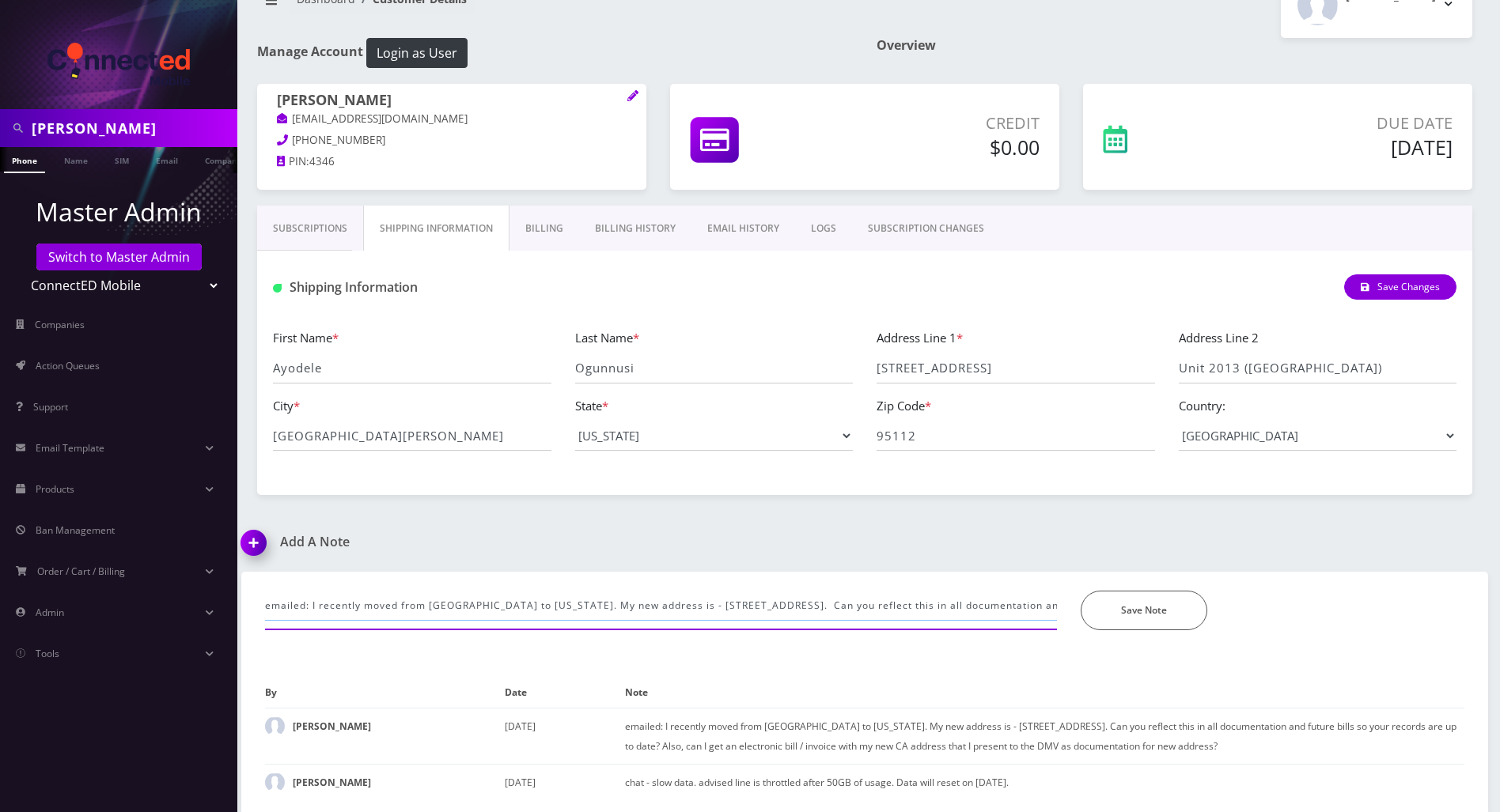
scroll to position [0, 1034]
drag, startPoint x: 265, startPoint y: 604, endPoint x: 1504, endPoint y: 603, distance: 1239.0
click at [1500, 603] on html "Ayodele Ogunnusi Phone Name SIM Email Company Customer Master Admin Switch to M…" at bounding box center [750, 384] width 1500 height 856
click at [529, 598] on input "updated his shipping address and dm Tyriek for the invoices" at bounding box center [661, 606] width 791 height 30
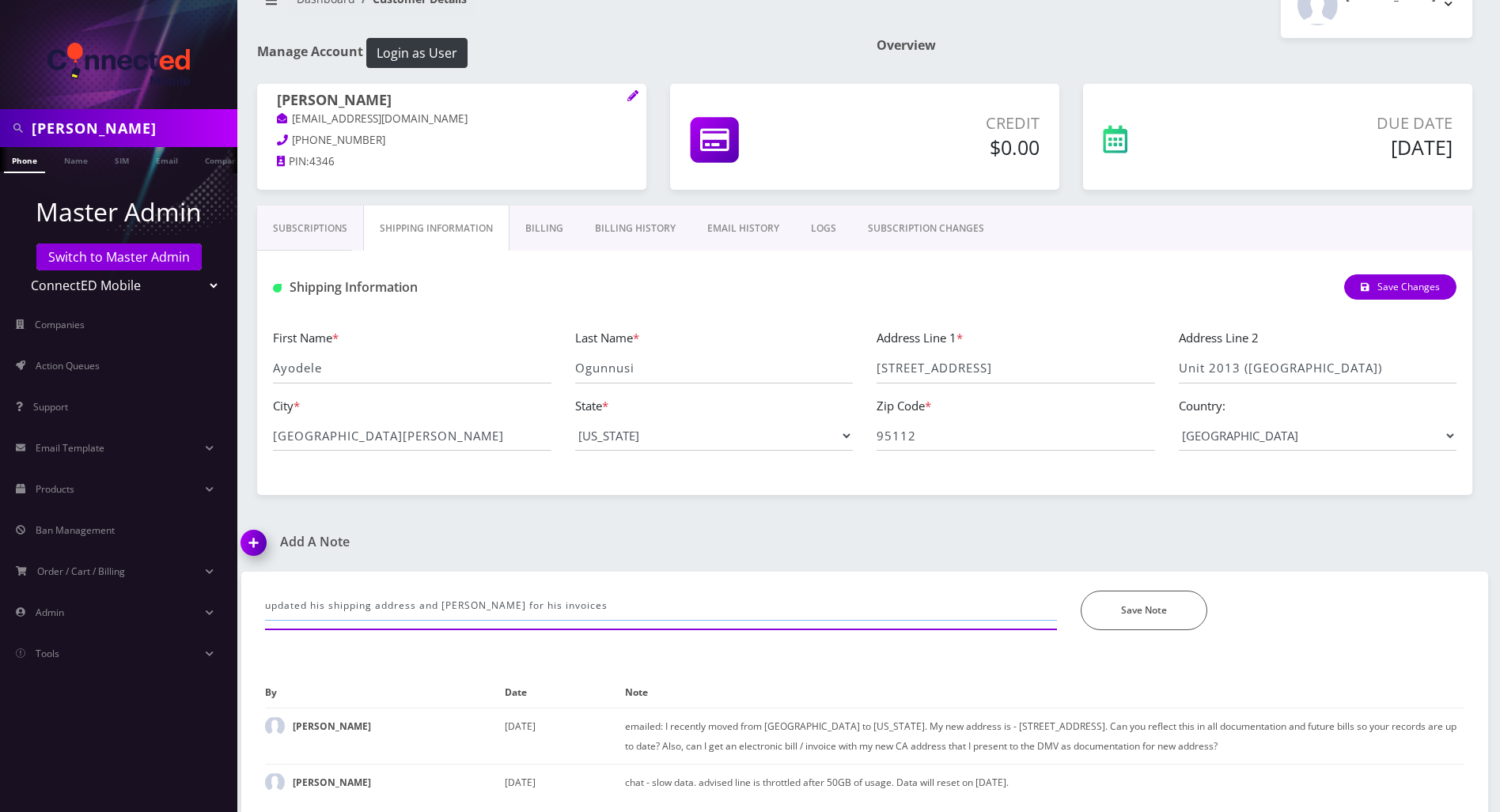
click at [608, 605] on input "updated his shipping address and dm Tyriek for his invoices" at bounding box center [661, 606] width 791 height 30
type input "updated his shipping address and dm Tyriek for his invoices."
click at [1152, 610] on button "Save Note" at bounding box center [1144, 610] width 127 height 39
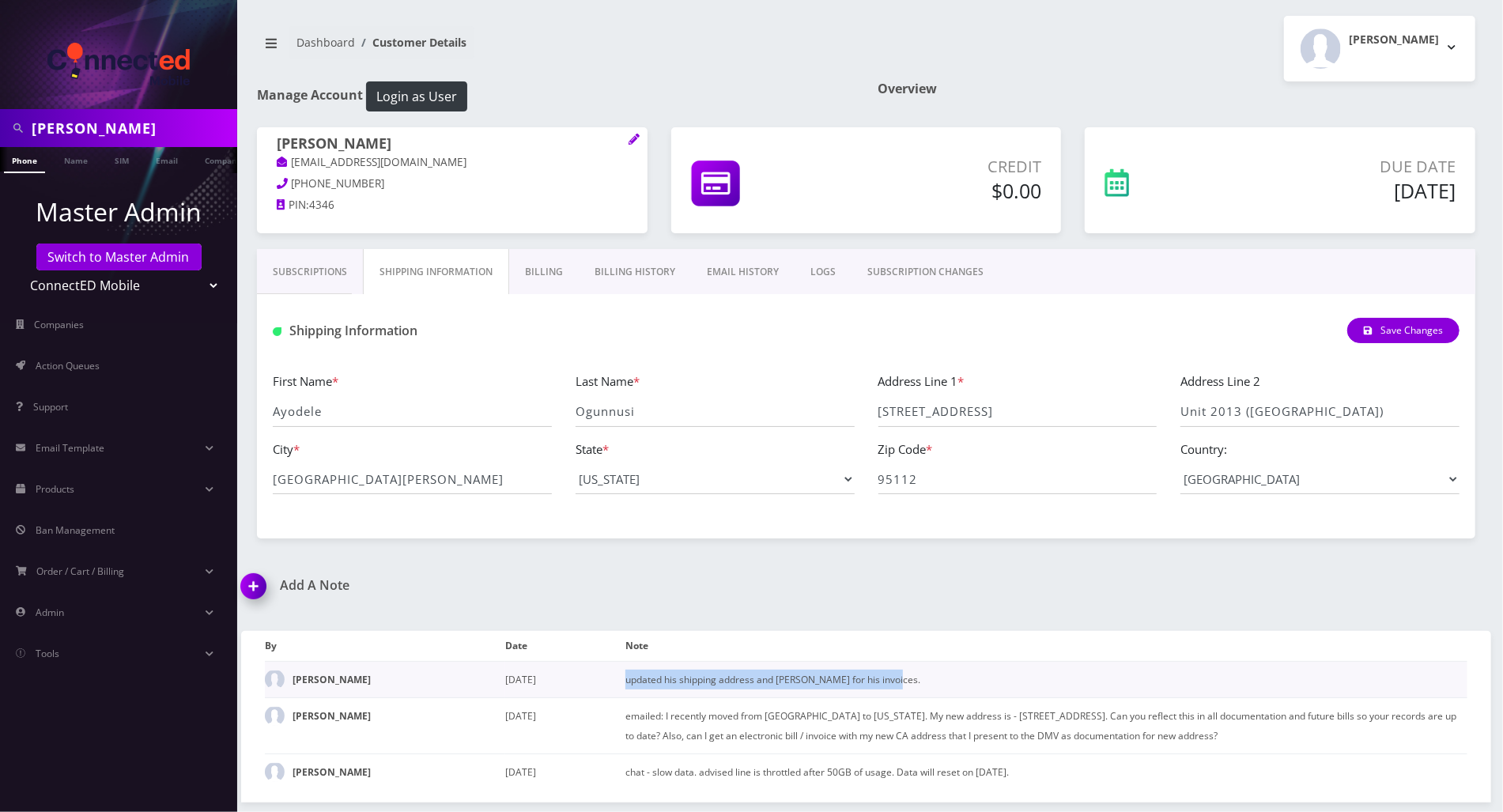
drag, startPoint x: 906, startPoint y: 674, endPoint x: 626, endPoint y: 674, distance: 280.0
click at [626, 674] on td "updated his shipping address and dm Tyriek for his invoices." at bounding box center [1047, 680] width 842 height 37
copy td "updated his shipping address and dm Tyriek for his invoices."
click at [562, 49] on nav "Dashboard Customer Details" at bounding box center [555, 48] width 597 height 45
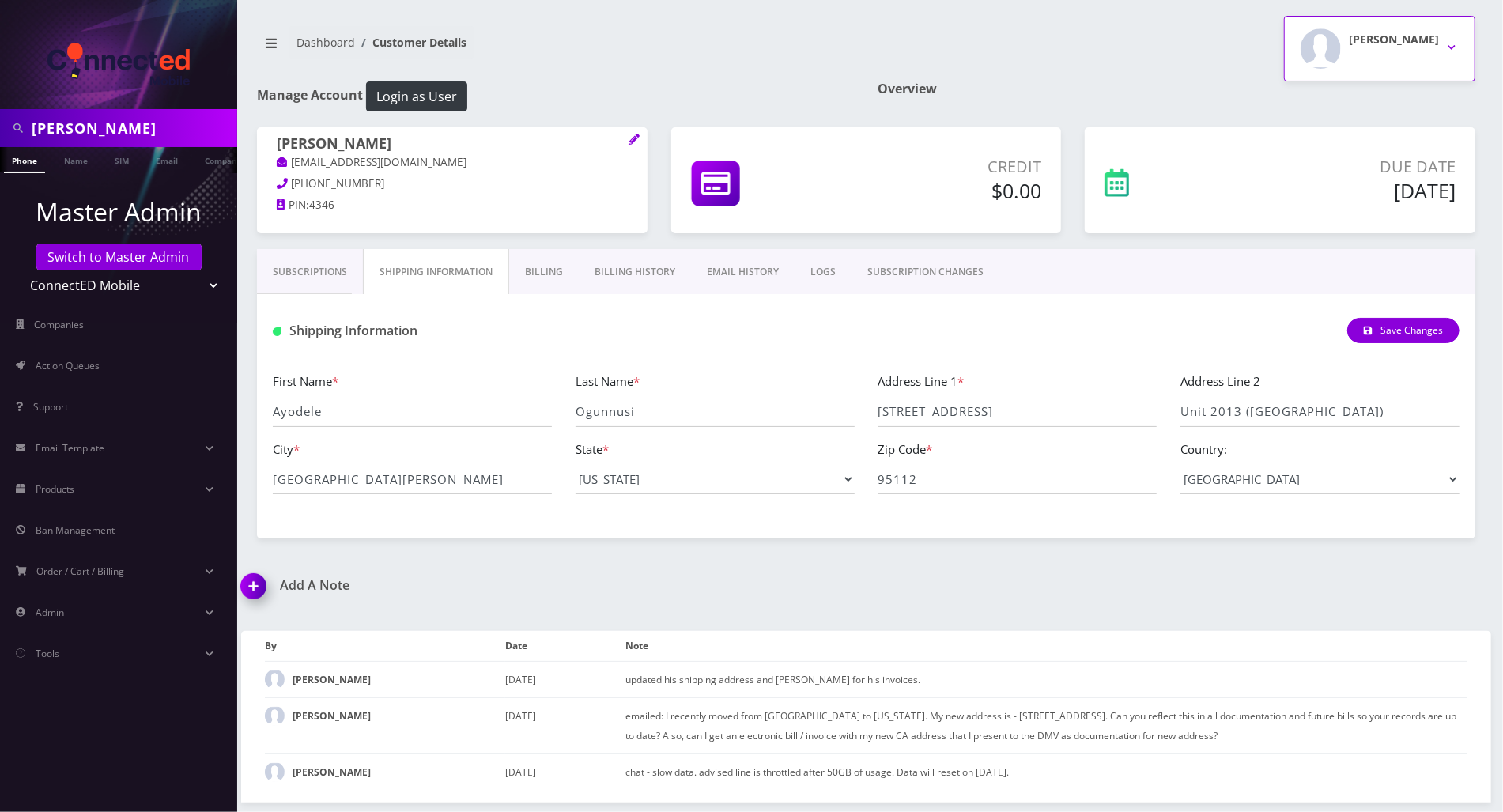
click at [1453, 44] on button "Andie Kaplan" at bounding box center [1379, 49] width 192 height 66
click at [1352, 100] on link "Logout" at bounding box center [1379, 100] width 192 height 22
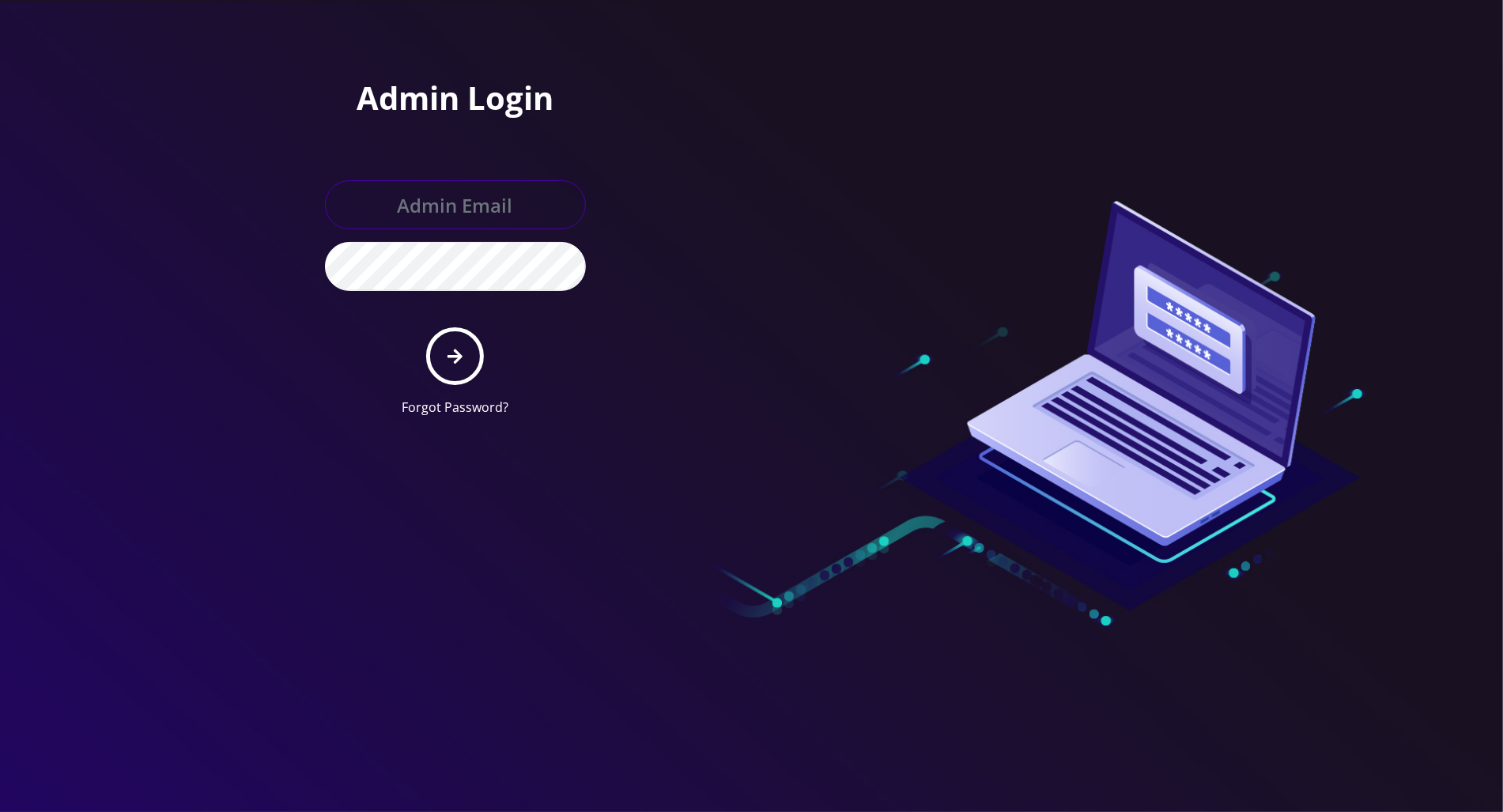
type input "tracy@teltik.com"
click at [458, 345] on button "submit" at bounding box center [454, 356] width 58 height 58
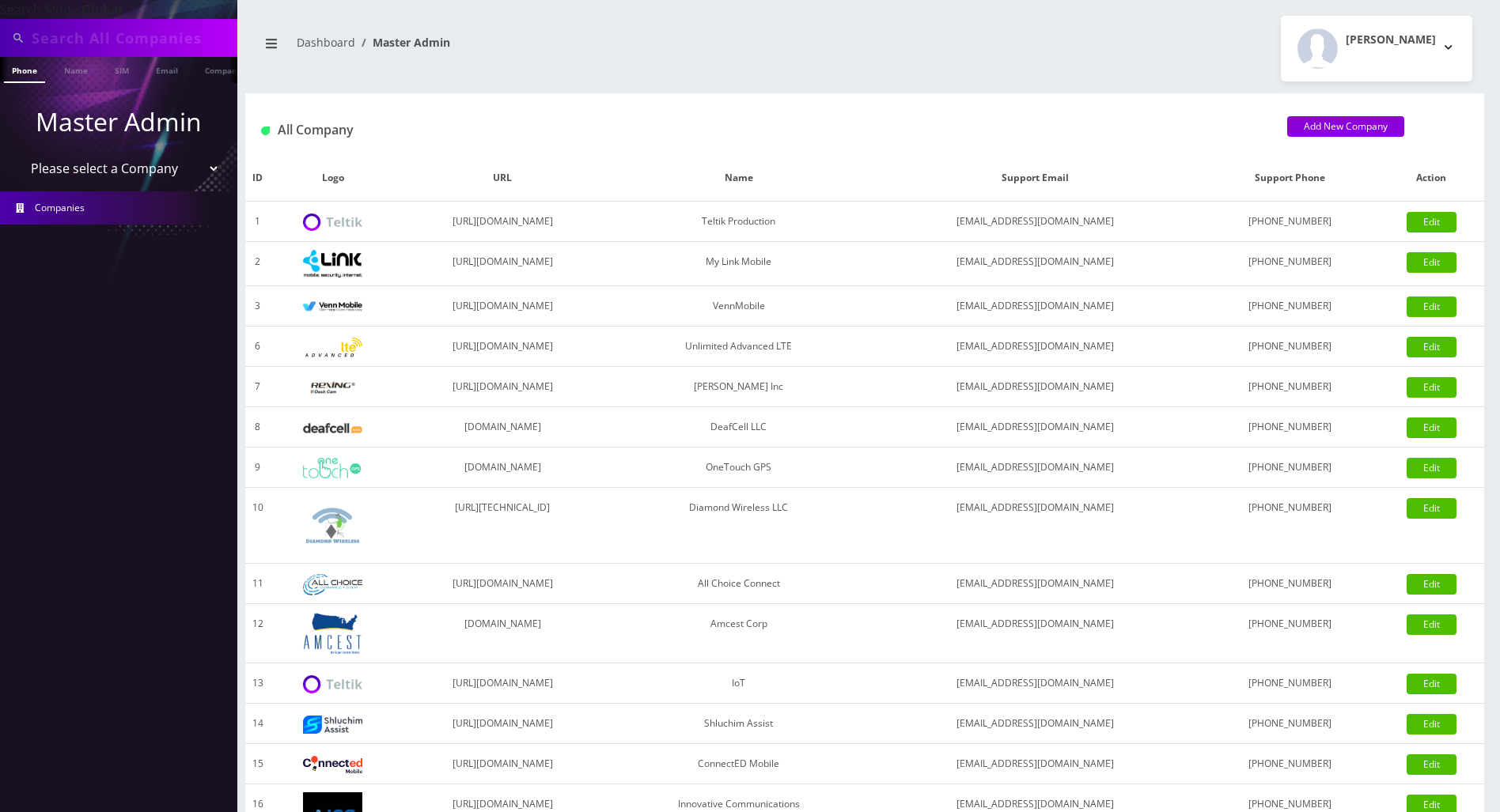
click at [146, 43] on input "text" at bounding box center [132, 38] width 202 height 30
click at [123, 38] on input "text" at bounding box center [132, 38] width 202 height 30
paste input "please send him that port out information of the ff; 8453522722"
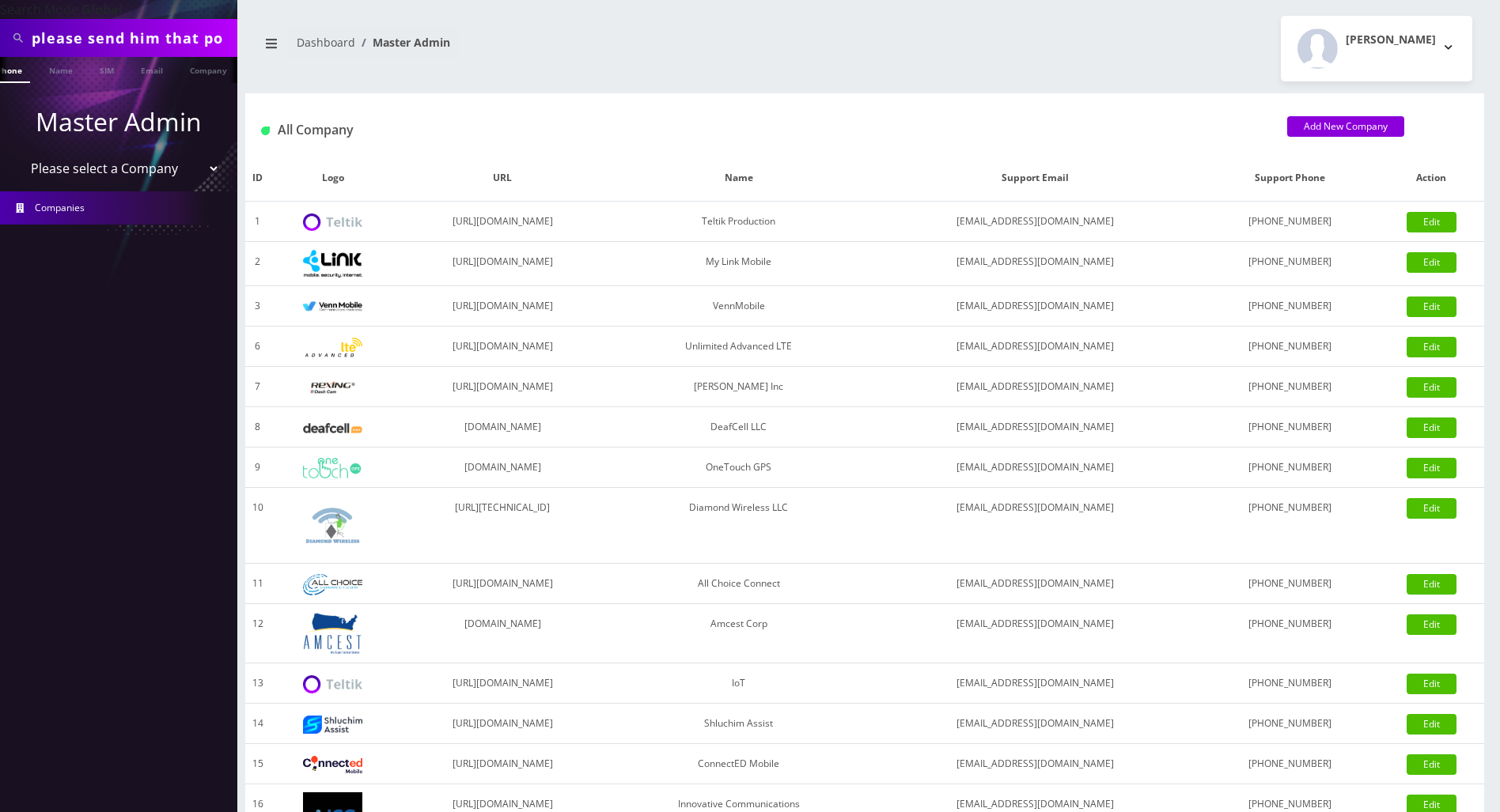
drag, startPoint x: 129, startPoint y: 38, endPoint x: -6, endPoint y: 38, distance: 135.0
click at [0, 38] on html "Search Mode: Global please send him that port out information of the ff; 845352…" at bounding box center [750, 542] width 1500 height 1085
type input "8453522722"
click at [20, 72] on link "Phone" at bounding box center [9, 70] width 41 height 26
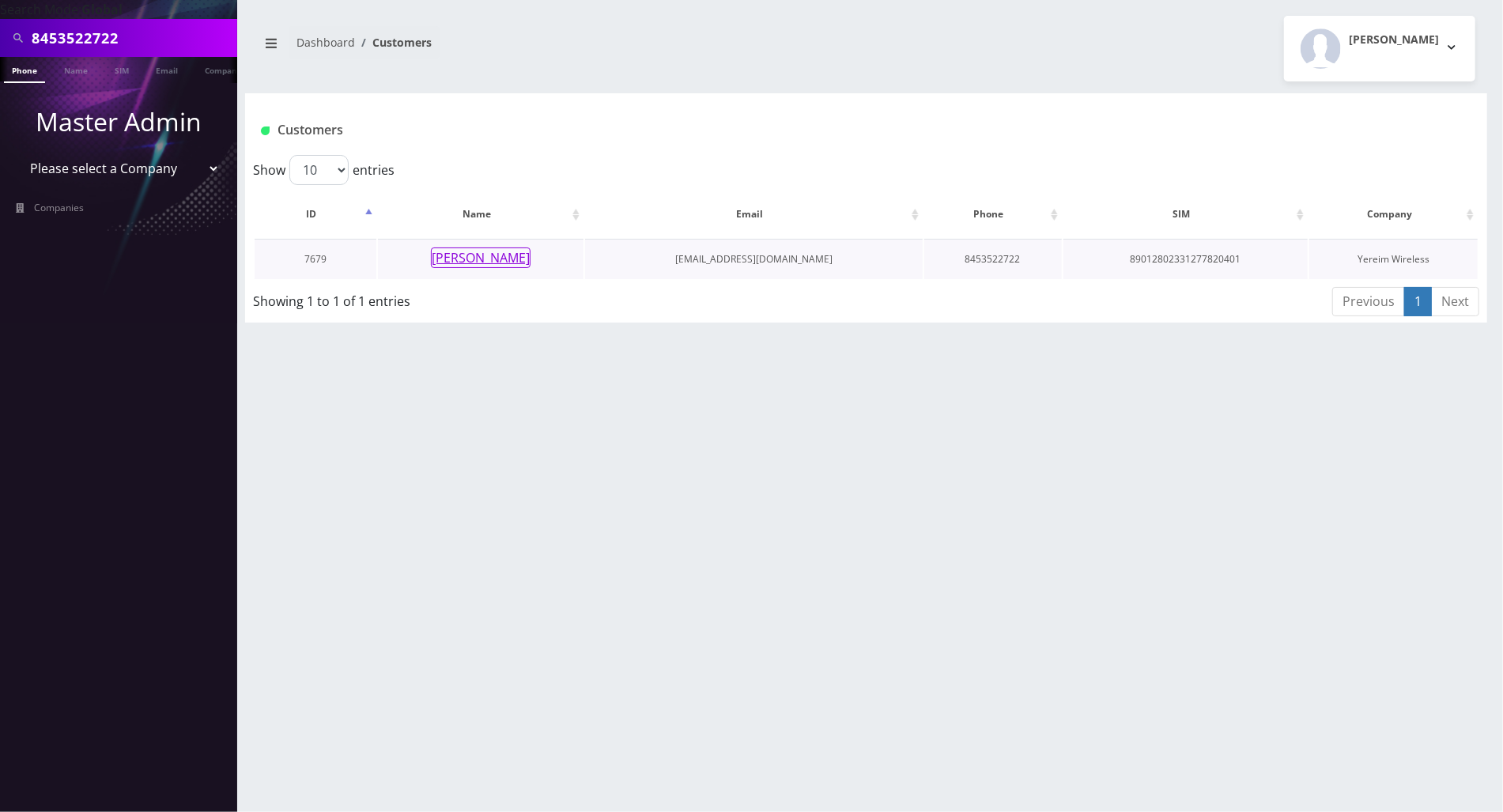
click at [472, 259] on button "[PERSON_NAME]" at bounding box center [481, 258] width 100 height 20
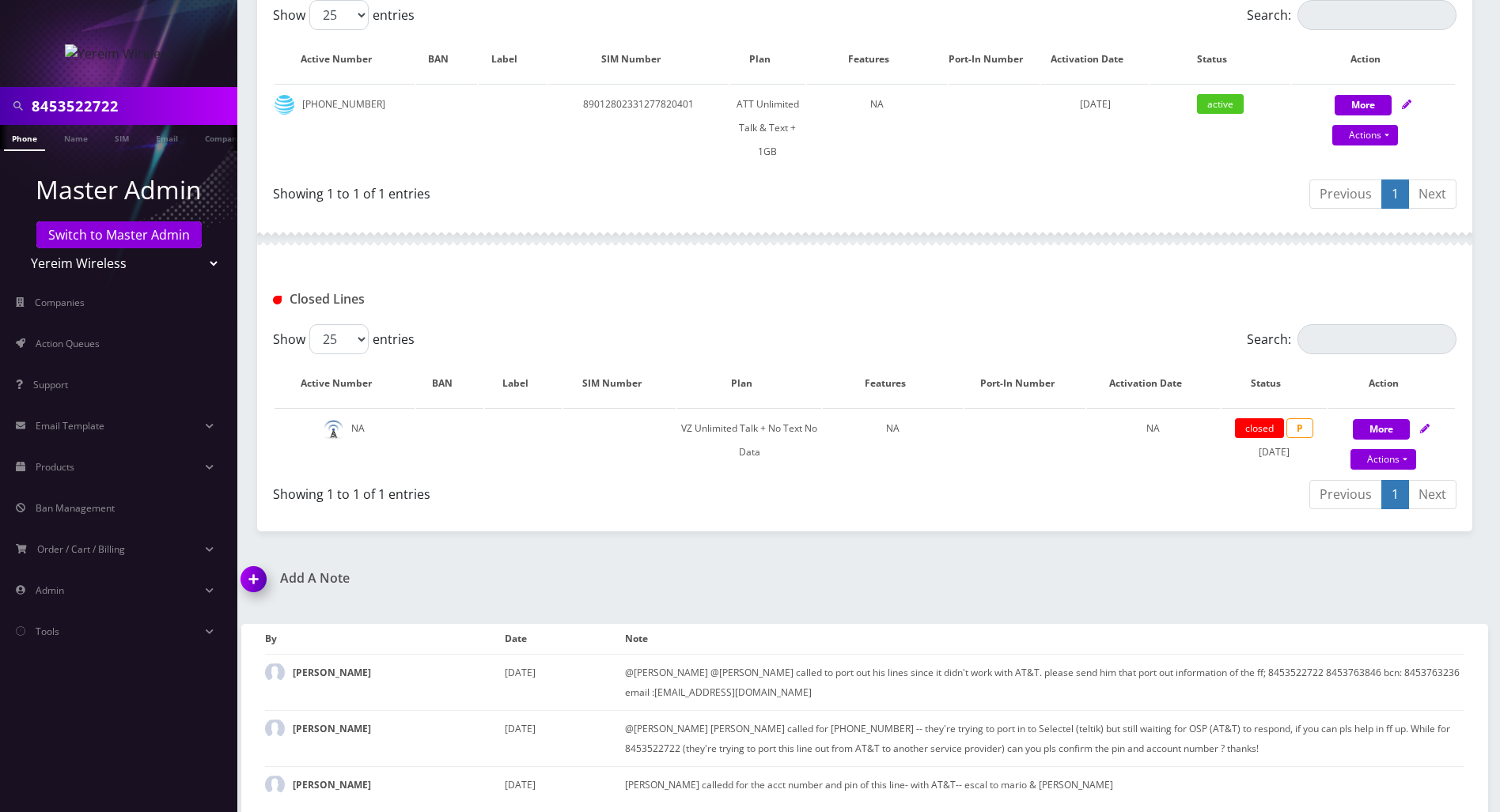
click at [253, 573] on img at bounding box center [256, 584] width 47 height 47
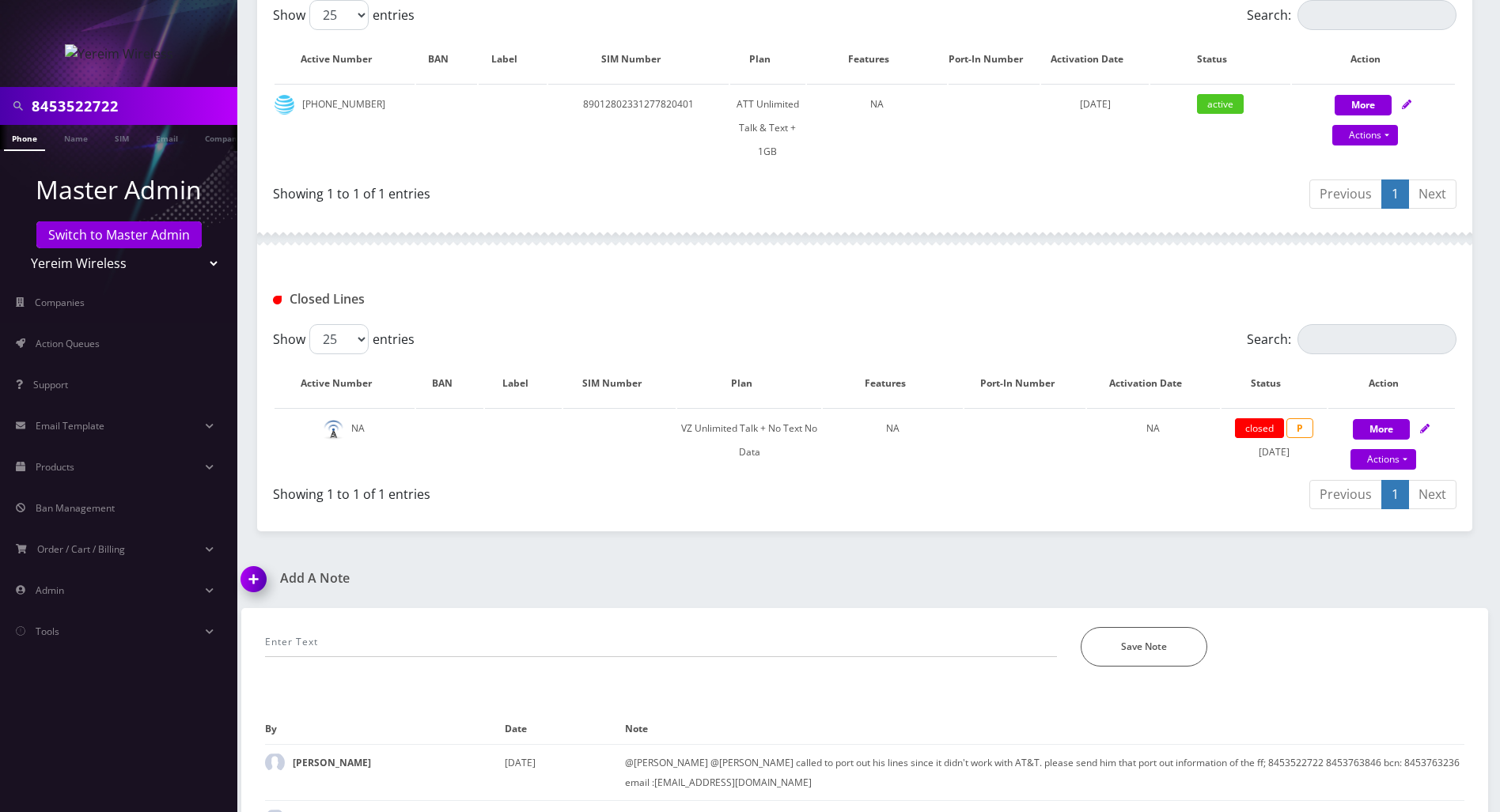
scroll to position [488, 0]
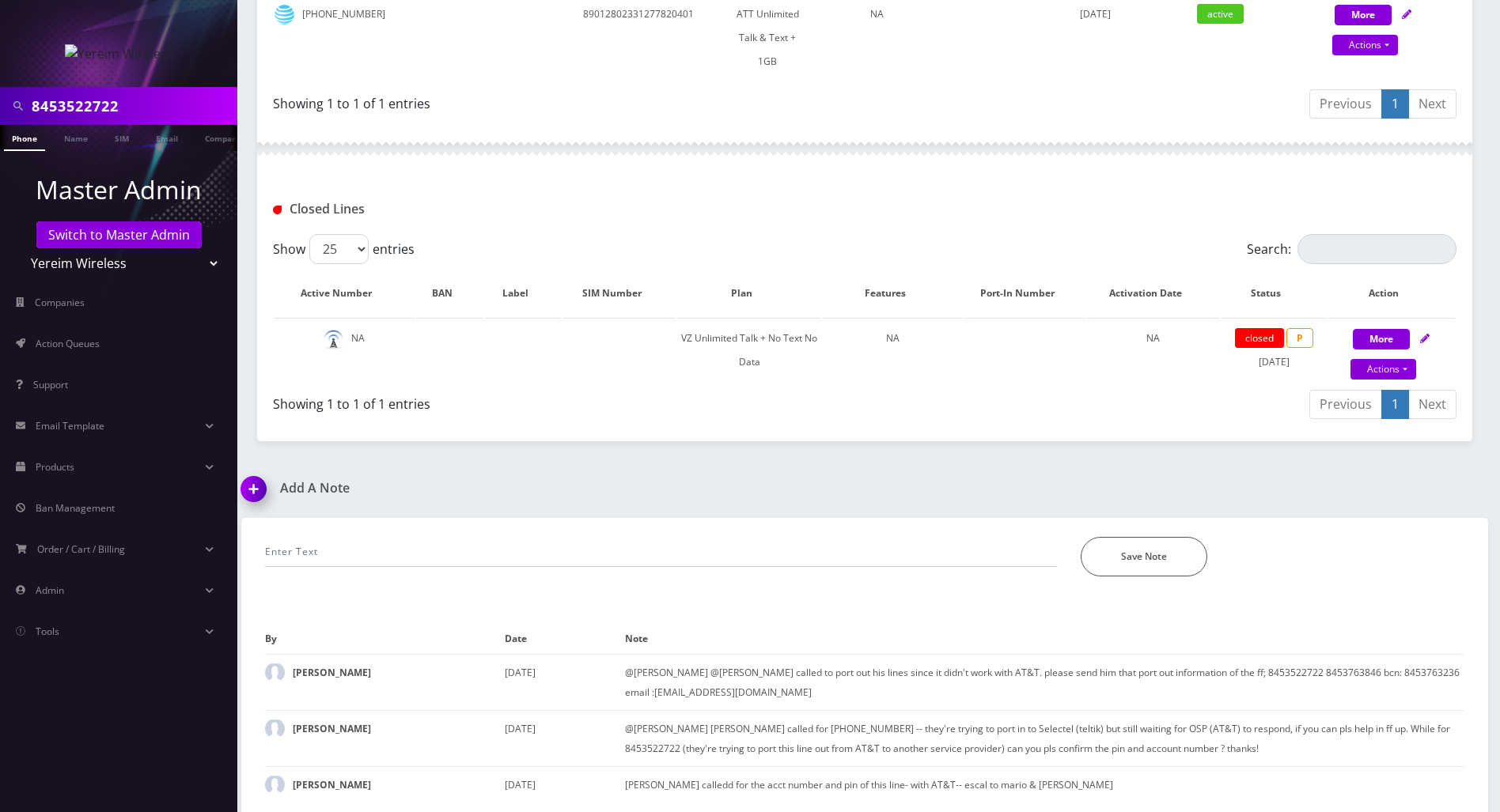
click at [1450, 482] on div "Add A Note *Please Enter Note Save Note By Date Note Shimon pallak July 22, 2025" at bounding box center [865, 648] width 1271 height 334
click at [623, 540] on input "text" at bounding box center [661, 551] width 791 height 30
paste input "@Mario please send him that port out information of the ff; 8453522722- Mrs Pol…"
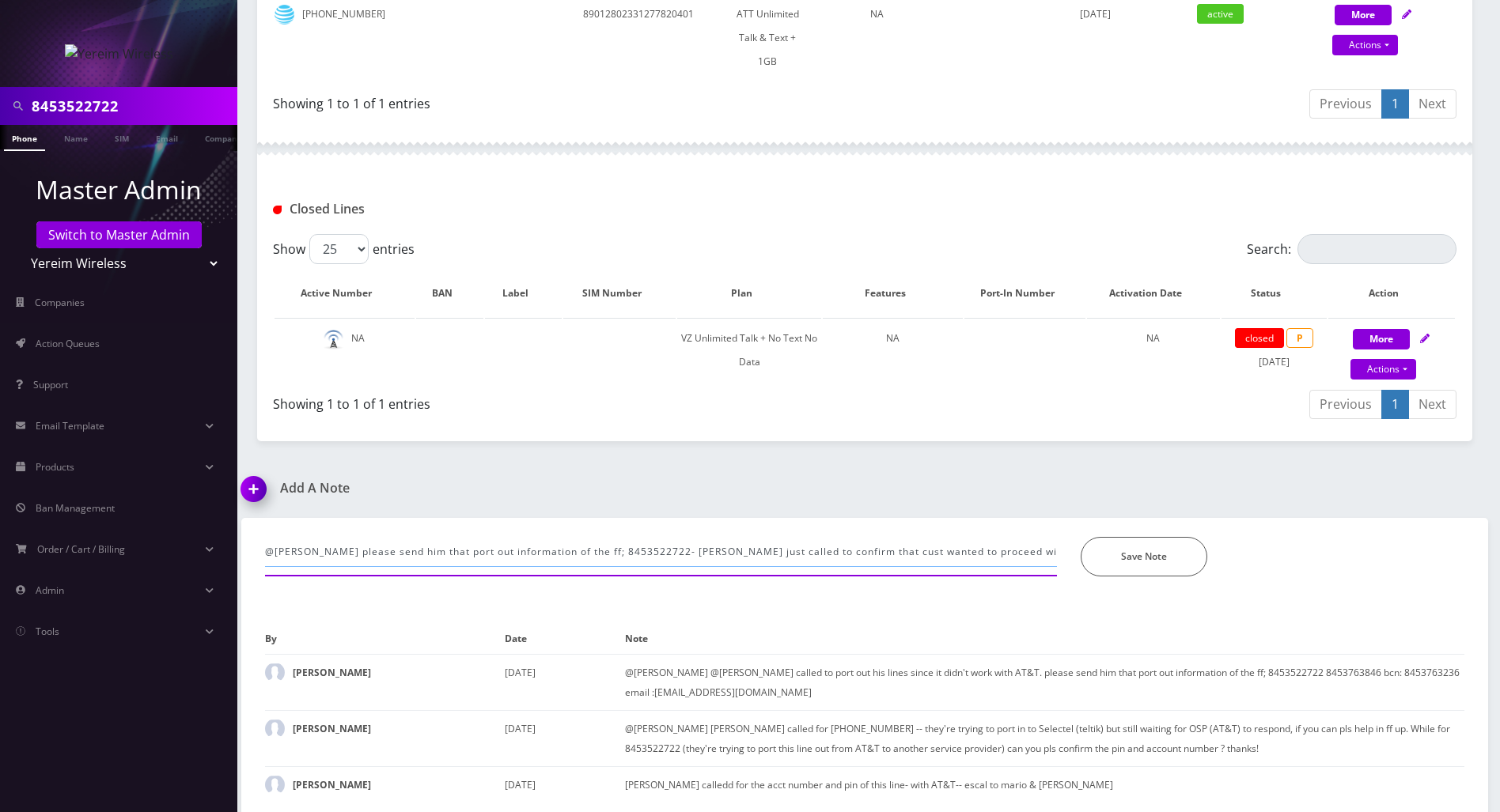
scroll to position [0, 6]
type input "@Mario please send him that port out information of the ff; 8453522722- Mrs Pol…"
click at [1115, 562] on button "Save Note" at bounding box center [1144, 556] width 127 height 39
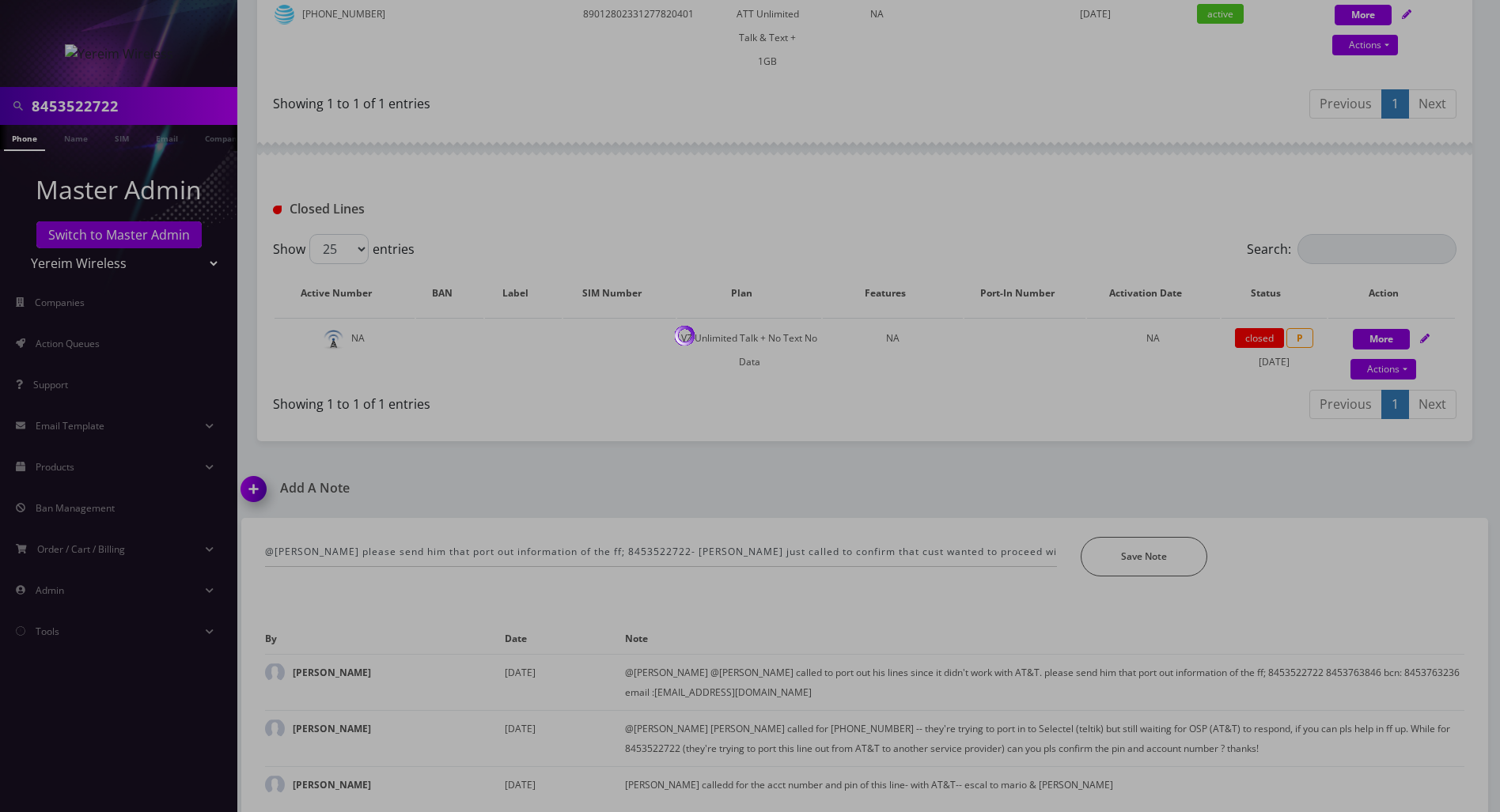
scroll to position [436, 0]
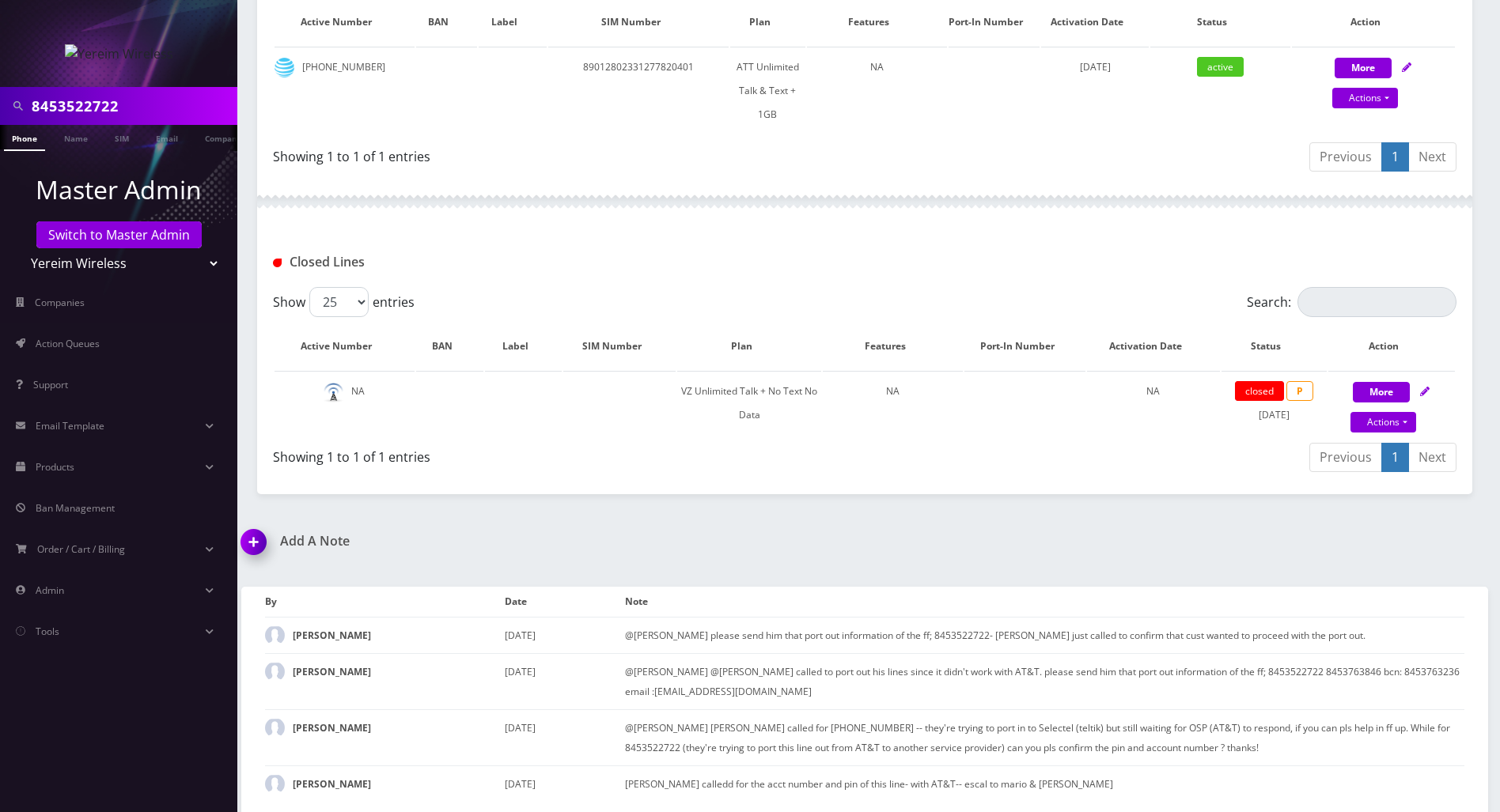
click at [1454, 231] on div "Closed Lines" at bounding box center [864, 256] width 1215 height 61
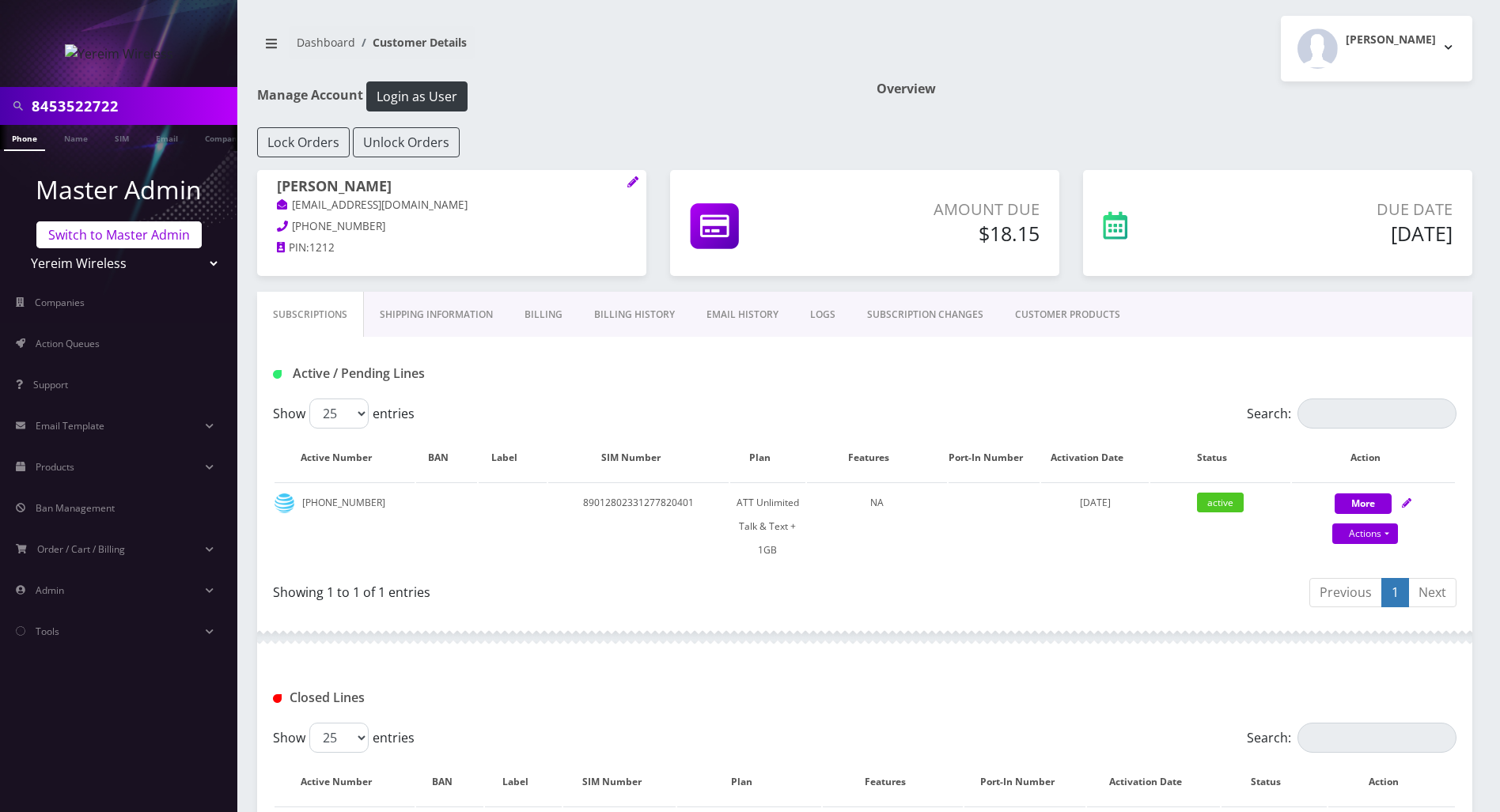
click at [120, 231] on link "Switch to Master Admin" at bounding box center [119, 234] width 165 height 27
